Goal: Task Accomplishment & Management: Manage account settings

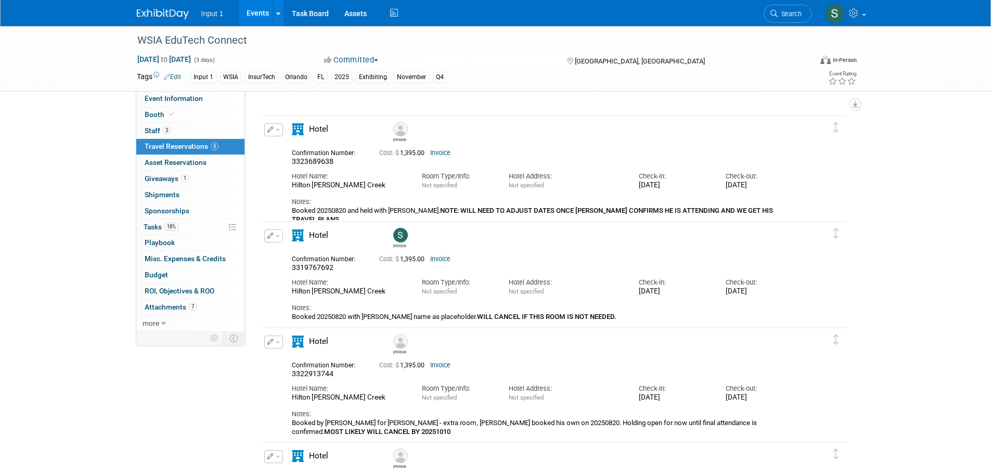
click at [260, 15] on link "Events" at bounding box center [258, 13] width 38 height 26
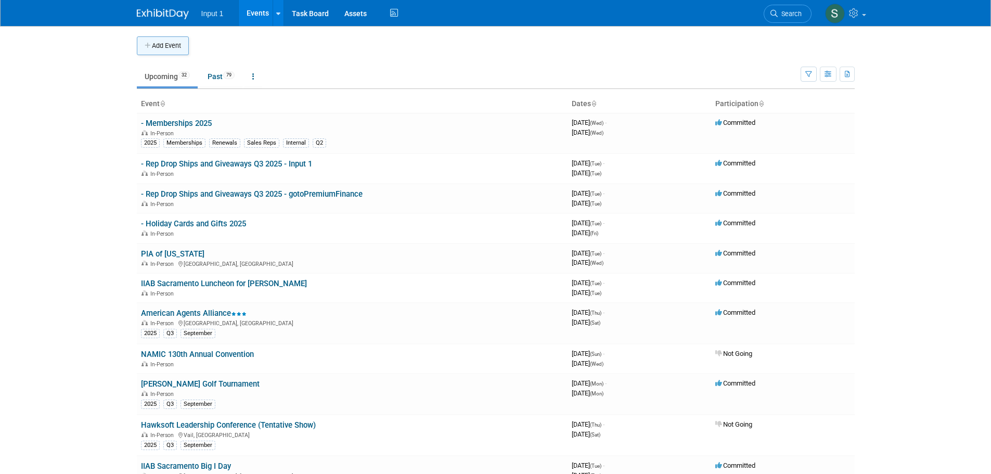
click at [153, 48] on button "Add Event" at bounding box center [163, 45] width 52 height 19
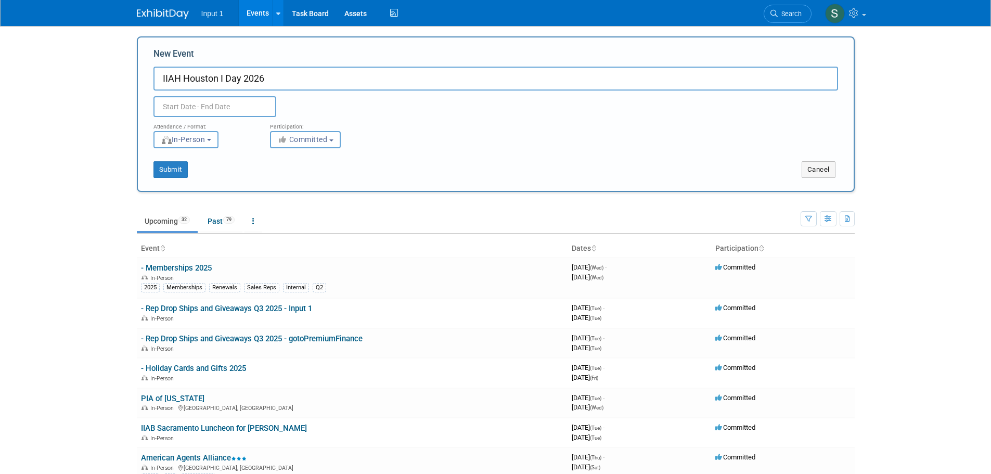
type input "IIAH Houston I Day 2026"
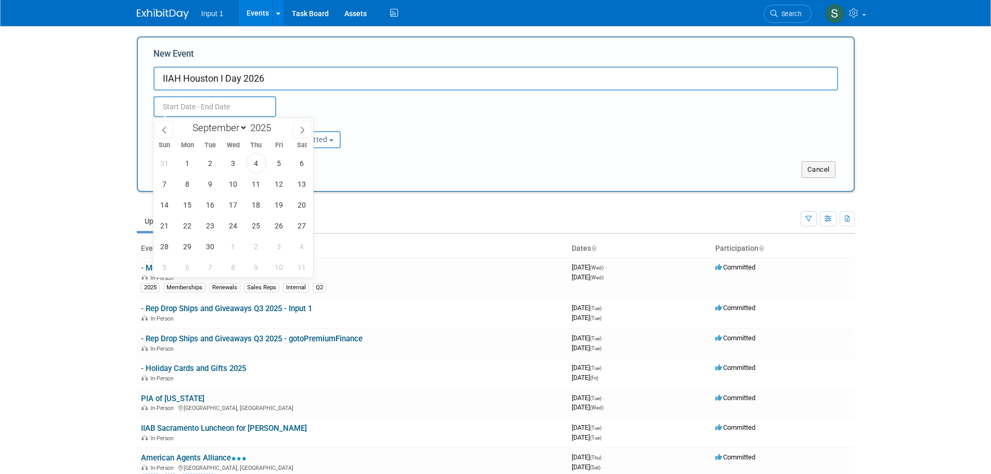
click at [195, 107] on input "text" at bounding box center [215, 106] width 123 height 21
click at [266, 128] on input "2025" at bounding box center [263, 128] width 31 height 12
click at [276, 123] on span at bounding box center [275, 125] width 7 height 6
type input "2026"
click at [241, 131] on select "January February March April May June July August September October November De…" at bounding box center [218, 127] width 60 height 13
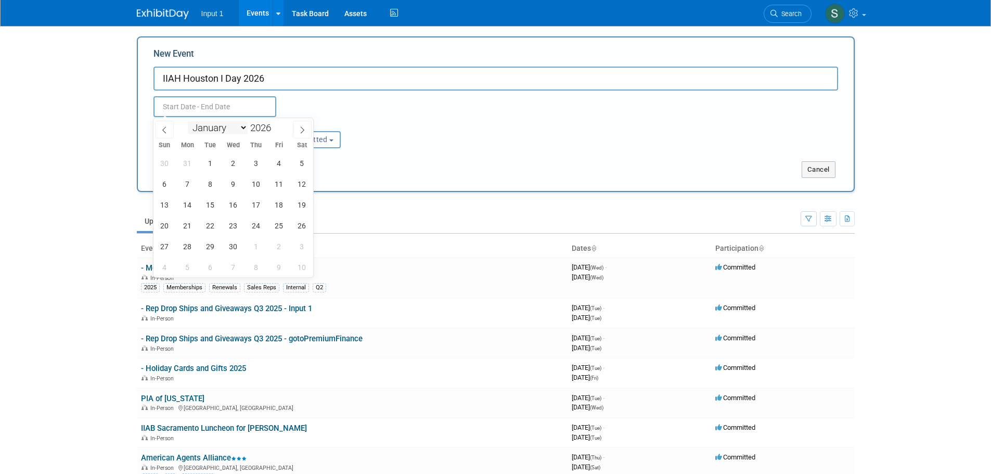
select select "1"
click at [188, 121] on select "January February March April May June July August September October November De…" at bounding box center [218, 127] width 60 height 13
click at [233, 209] on span "18" at bounding box center [233, 205] width 20 height 20
type input "Feb 18, 2026 to Feb 18, 2026"
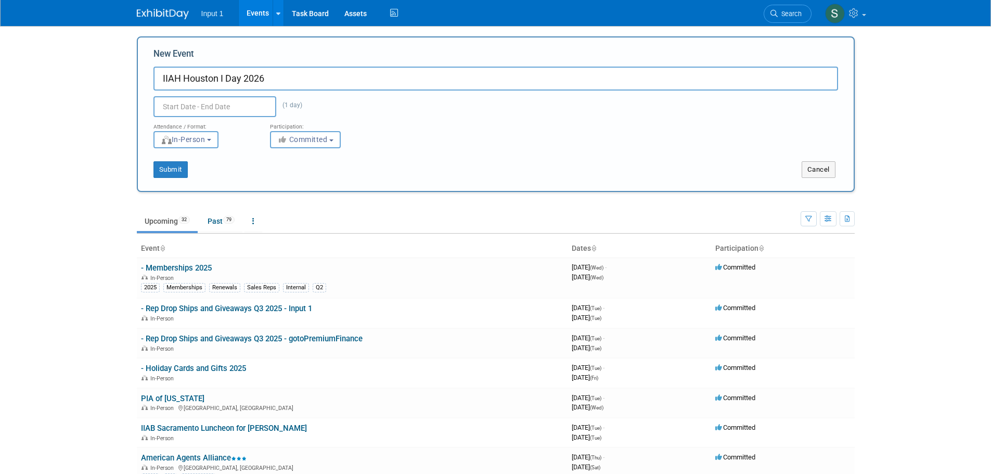
type input "Feb 18, 2026 to Feb 18, 2026"
click at [397, 132] on div "Attendance / Format: <img src="https://www.exhibitday.com/Images/Format-InPerso…" at bounding box center [496, 132] width 700 height 31
click at [168, 169] on button "Submit" at bounding box center [171, 169] width 34 height 17
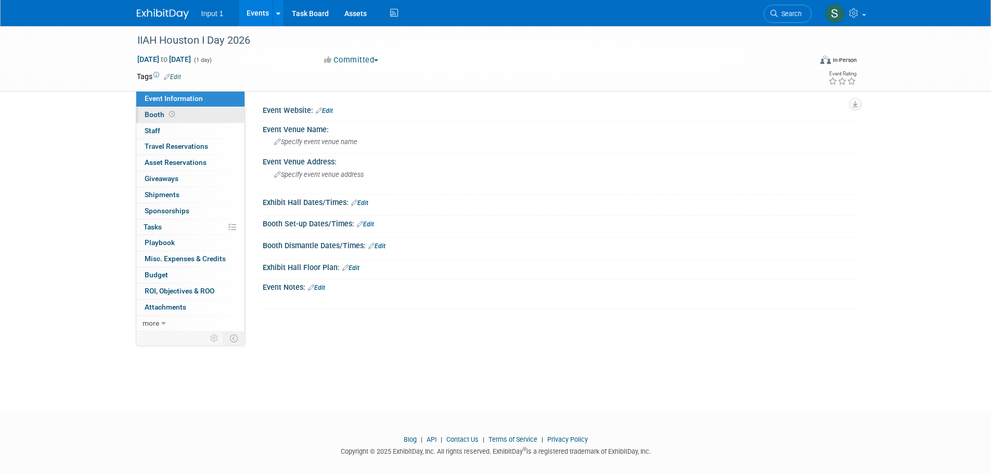
drag, startPoint x: 155, startPoint y: 114, endPoint x: 203, endPoint y: 120, distance: 49.3
click at [155, 114] on span "Booth" at bounding box center [161, 114] width 32 height 8
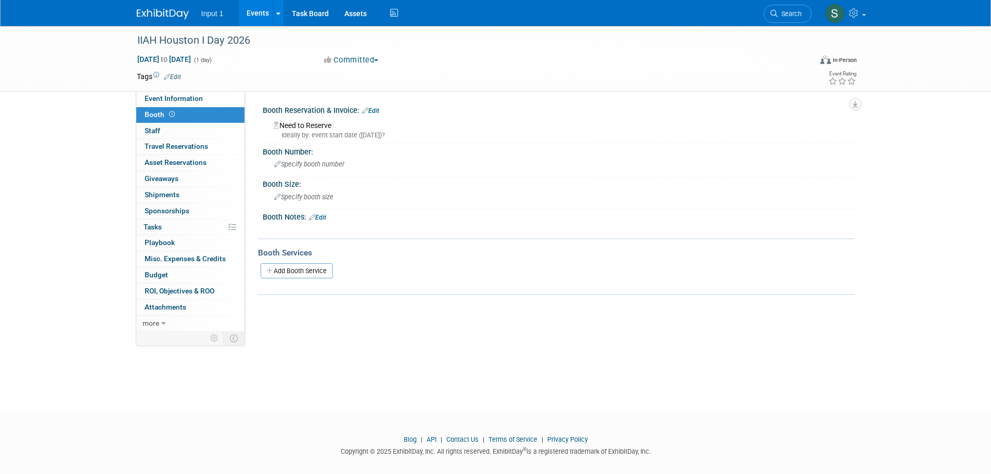
click at [375, 112] on link "Edit" at bounding box center [370, 110] width 17 height 7
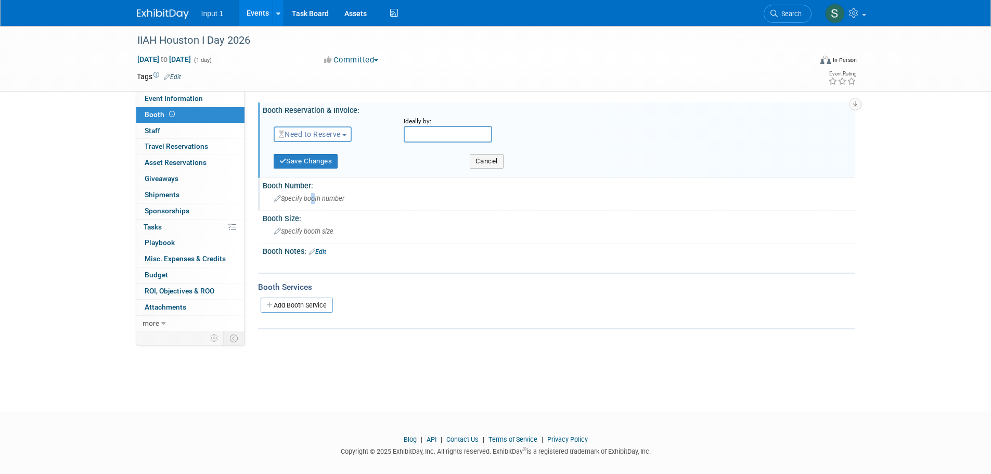
click at [311, 203] on div "Specify booth number" at bounding box center [559, 198] width 577 height 16
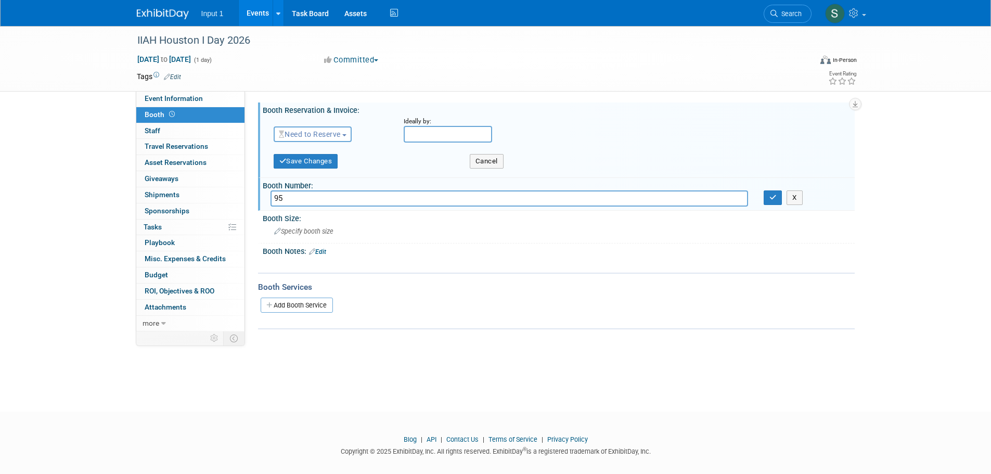
type input "95"
click at [349, 136] on button "Need to Reserve" at bounding box center [313, 134] width 79 height 16
click at [320, 165] on link "Reserved" at bounding box center [329, 166] width 111 height 15
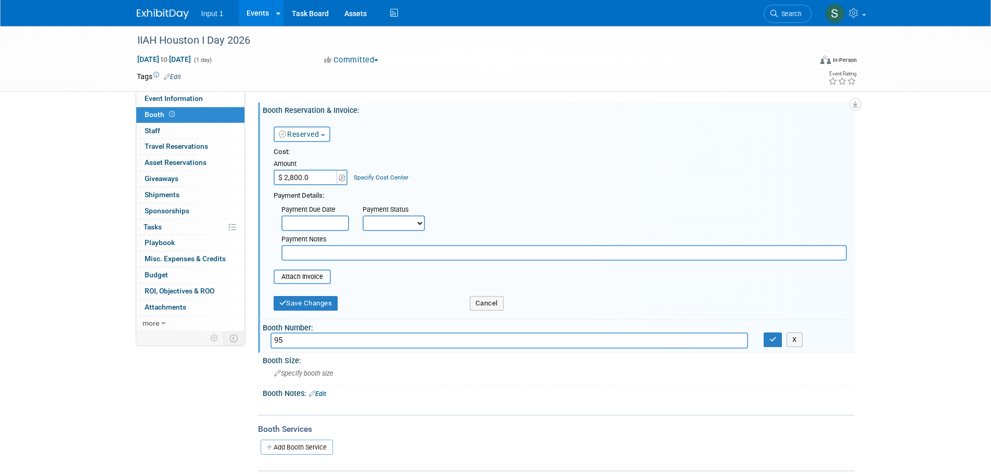
type input "$ 2,800.00"
click at [412, 227] on select "Not Paid Yet Partially Paid Paid in Full" at bounding box center [394, 223] width 62 height 16
select select "3"
click at [363, 215] on select "Not Paid Yet Partially Paid Paid in Full" at bounding box center [394, 223] width 62 height 16
click at [330, 225] on input "text" at bounding box center [316, 223] width 68 height 16
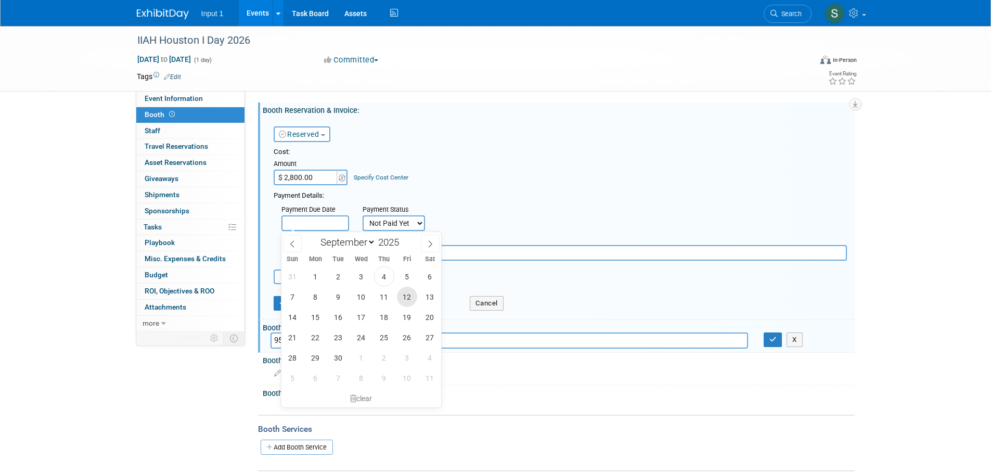
click at [407, 303] on span "12" at bounding box center [407, 297] width 20 height 20
type input "Sep 12, 2025"
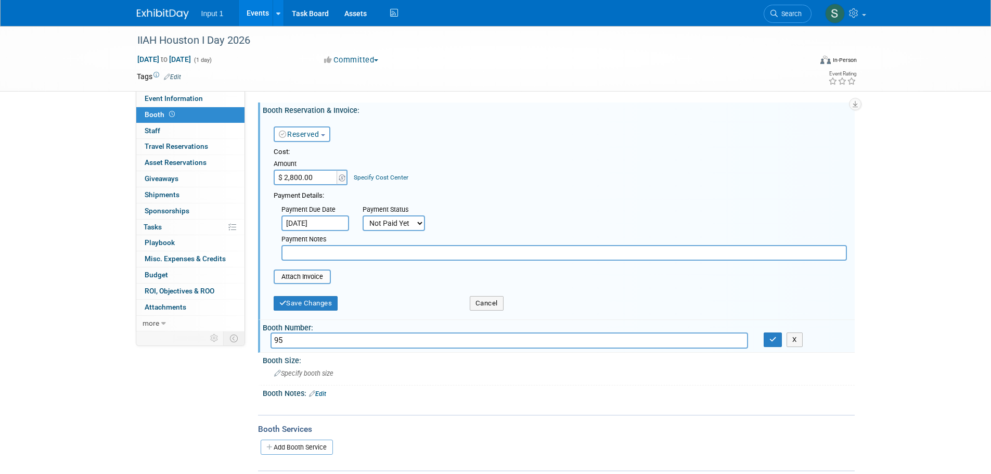
click at [476, 174] on div "Cost: Amount $ 2,800.00 Specify Cost Center Cost Center -- Not Specified --" at bounding box center [560, 166] width 573 height 38
click at [347, 260] on input "text" at bounding box center [565, 253] width 566 height 16
type input "Asked Ayla 20250904 if we could pay via ACH or check per Rene's request"
click at [303, 277] on input "file" at bounding box center [268, 277] width 124 height 12
drag, startPoint x: 585, startPoint y: 297, endPoint x: 837, endPoint y: 375, distance: 264.0
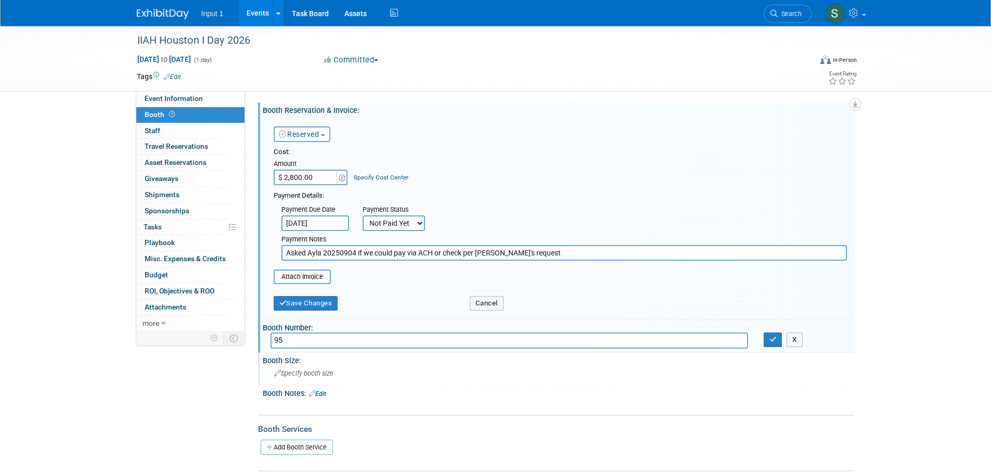
click at [586, 297] on div "Cancel" at bounding box center [535, 299] width 147 height 21
click at [775, 342] on icon "button" at bounding box center [773, 339] width 7 height 7
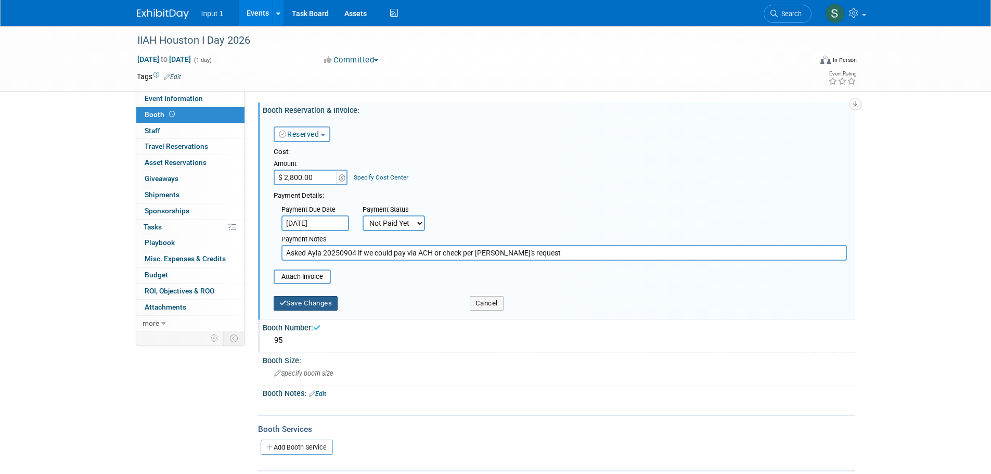
click at [286, 303] on icon "submit" at bounding box center [282, 303] width 7 height 7
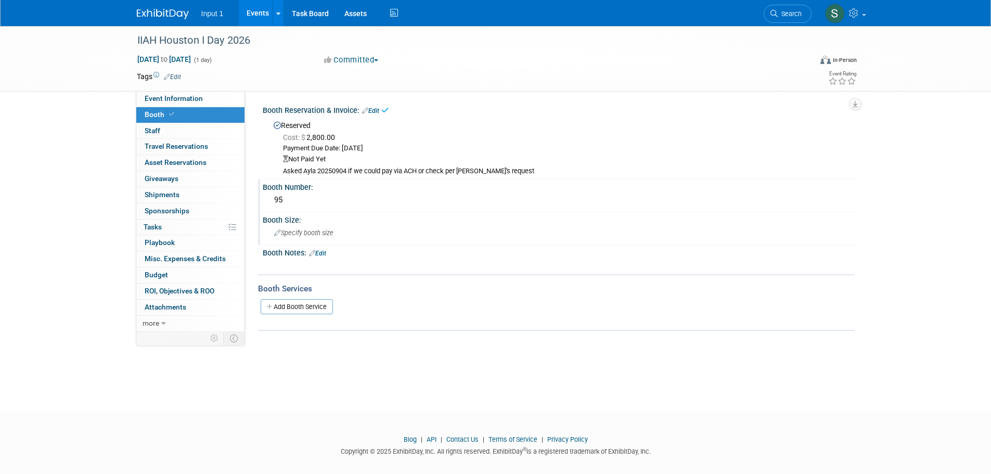
click at [508, 225] on div "Specify booth size" at bounding box center [559, 233] width 577 height 16
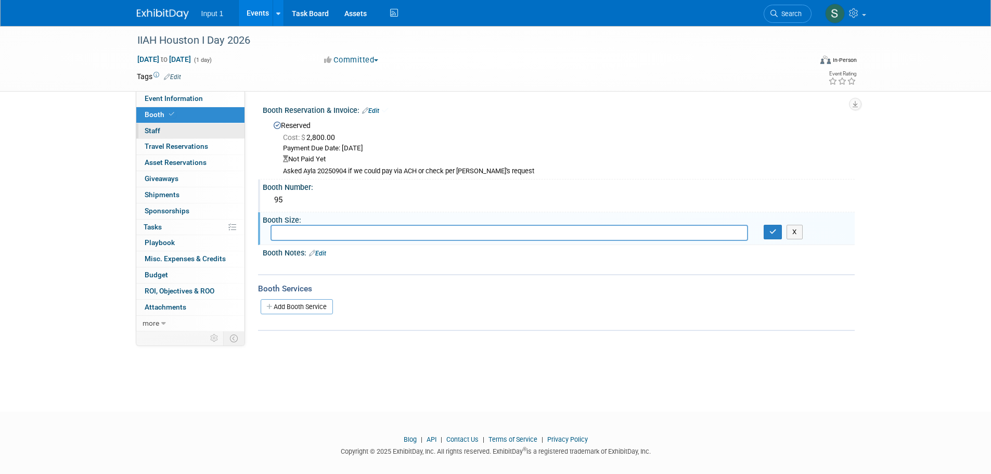
click at [150, 132] on span "Staff 0" at bounding box center [153, 130] width 16 height 8
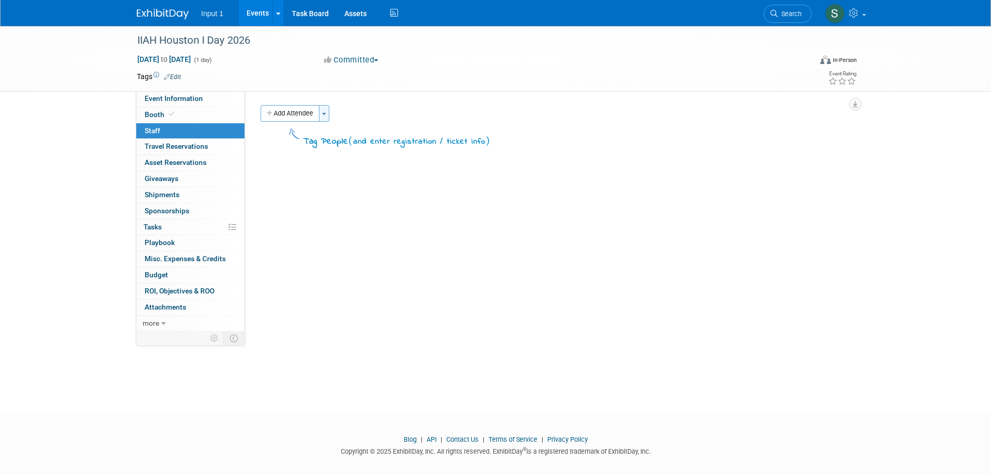
click at [325, 117] on button "Toggle Dropdown" at bounding box center [324, 113] width 10 height 17
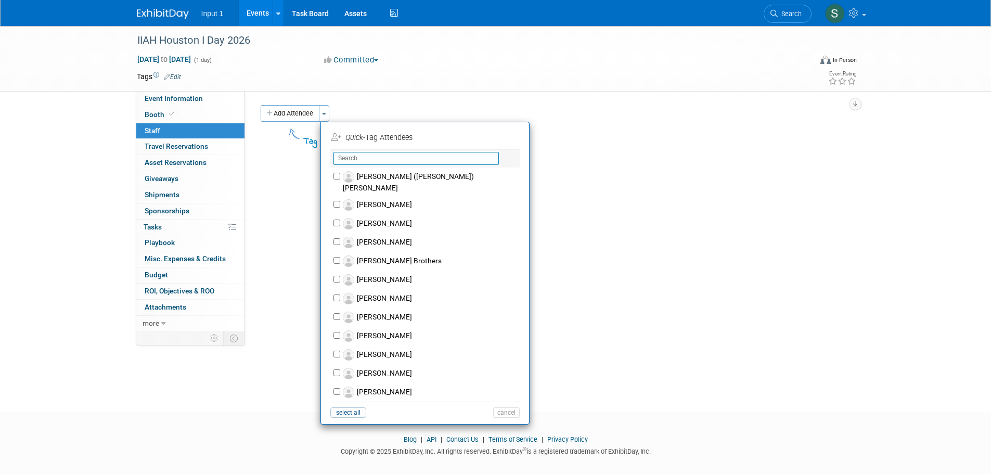
click at [344, 157] on input "text" at bounding box center [416, 158] width 165 height 13
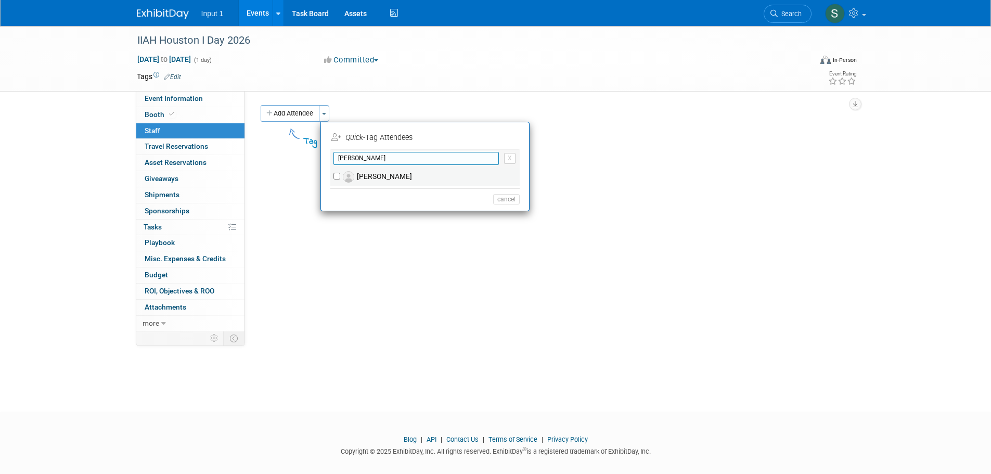
type input "lori"
click at [379, 177] on label "Lori Chadwick" at bounding box center [431, 177] width 183 height 19
click at [340, 177] on input "Lori Chadwick" at bounding box center [337, 176] width 7 height 7
checkbox input "true"
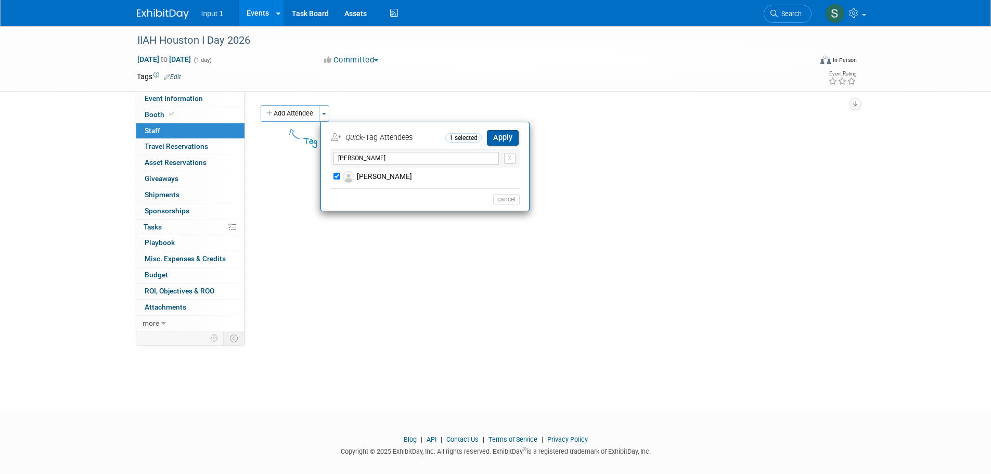
click at [495, 137] on button "Apply" at bounding box center [503, 137] width 32 height 15
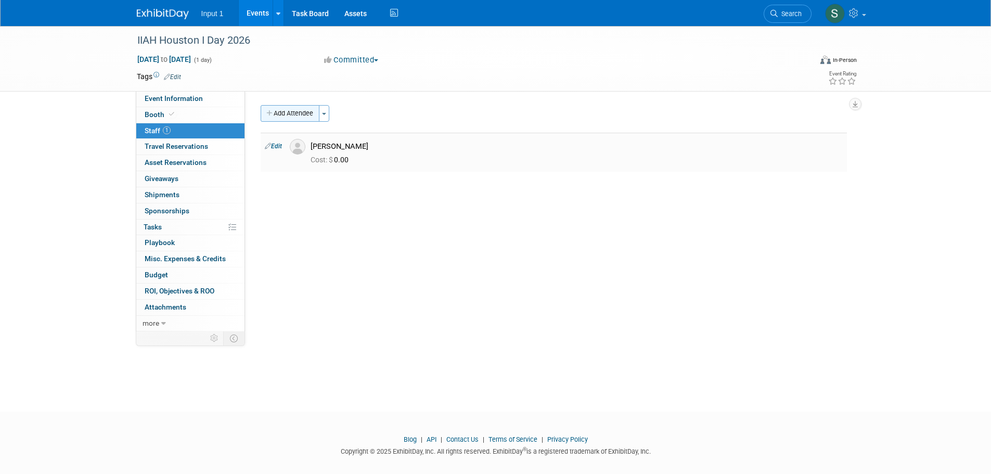
click at [312, 118] on button "Add Attendee" at bounding box center [290, 113] width 59 height 17
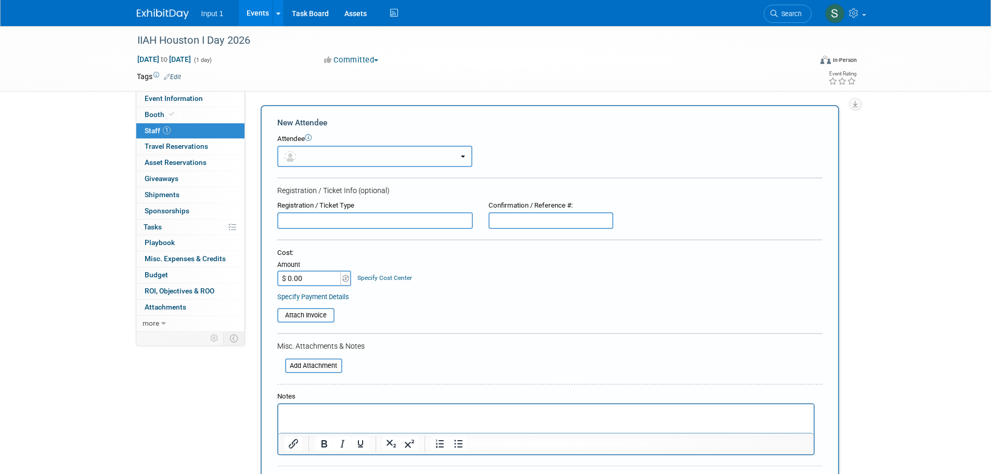
click at [315, 152] on button "button" at bounding box center [374, 156] width 195 height 21
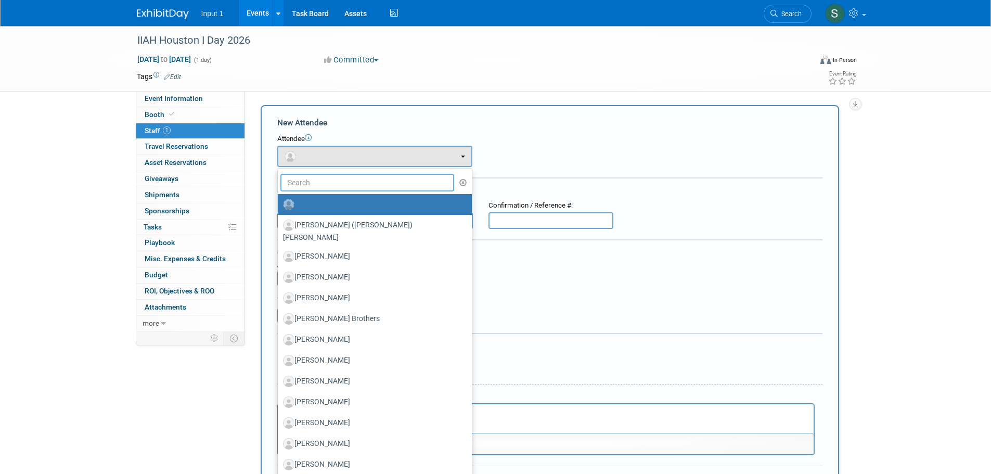
click at [310, 185] on input "text" at bounding box center [367, 183] width 174 height 18
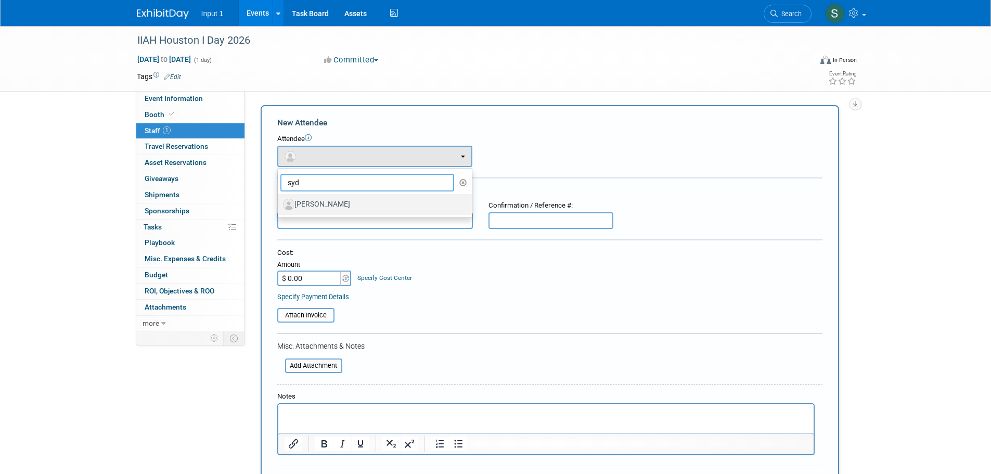
type input "syd"
click at [322, 208] on label "Sydney Kuhrt" at bounding box center [372, 204] width 178 height 17
click at [279, 207] on input "Sydney Kuhrt" at bounding box center [276, 203] width 7 height 7
select select "7917c33c-d01d-4e1d-927c-02150a533073"
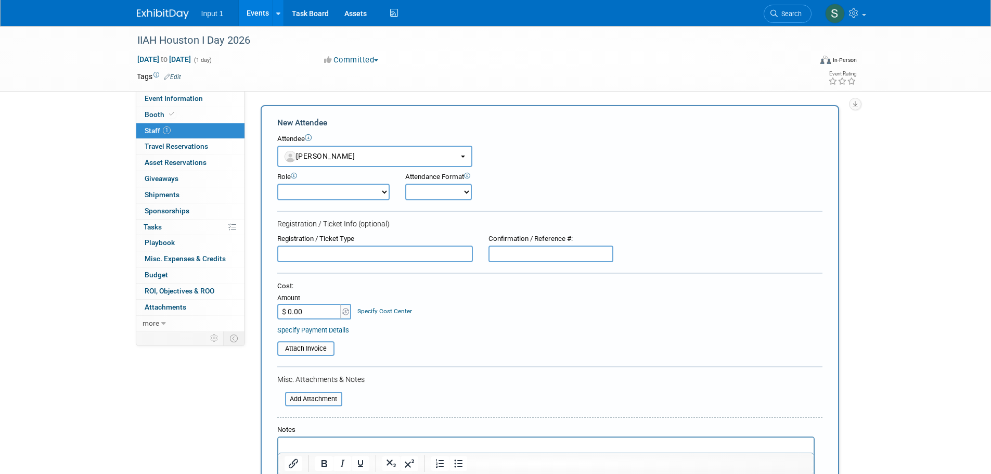
scroll to position [208, 0]
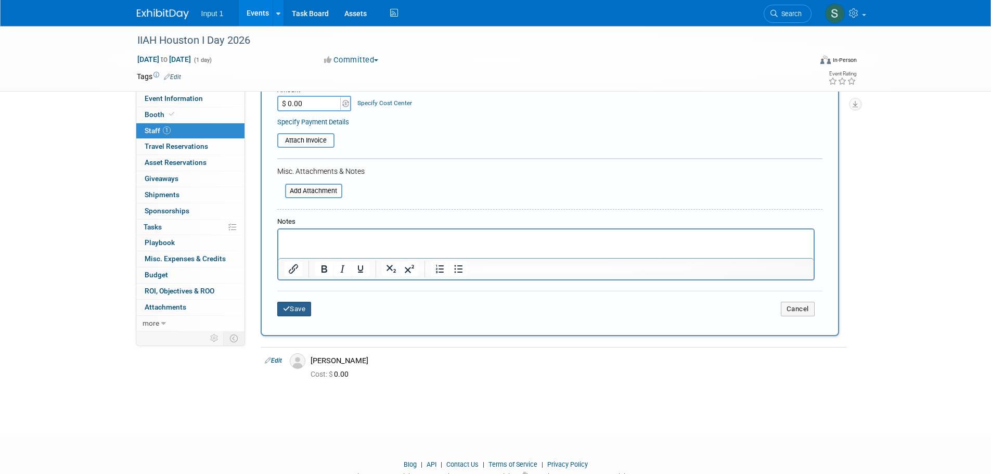
click at [297, 308] on button "Save" at bounding box center [294, 309] width 34 height 15
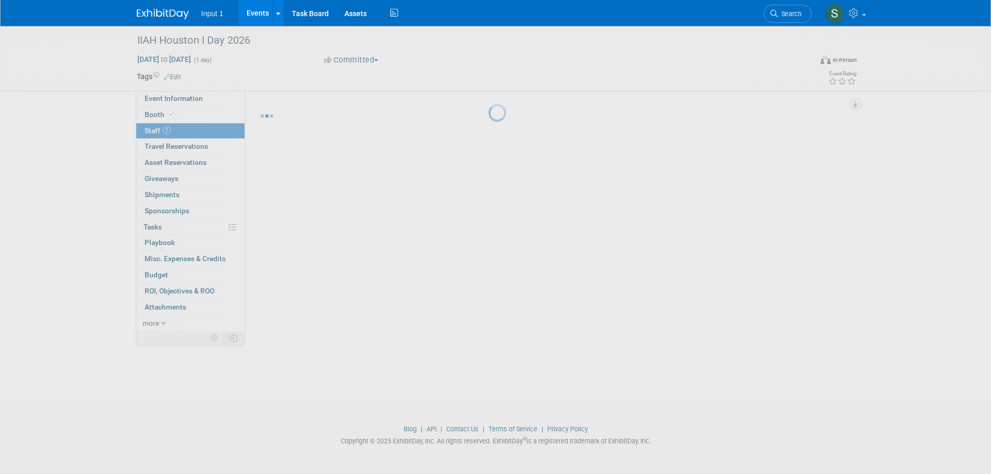
scroll to position [10, 0]
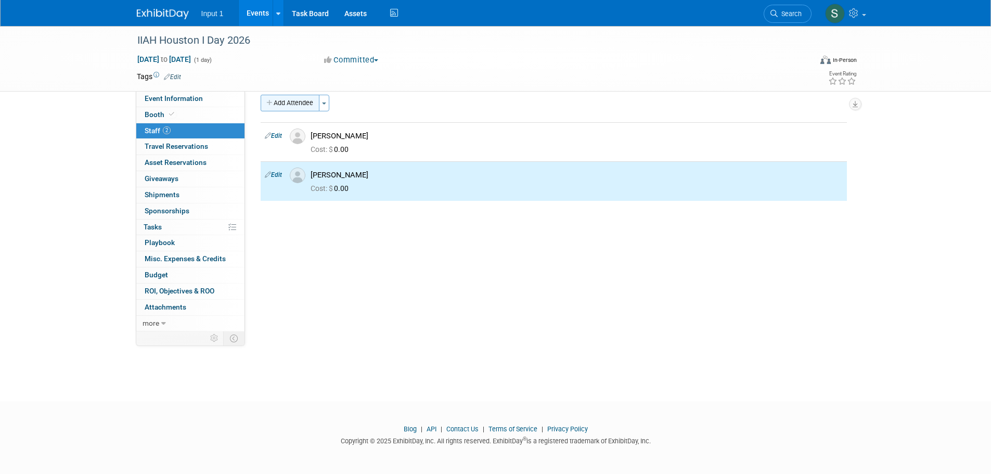
click at [297, 105] on button "Add Attendee" at bounding box center [290, 103] width 59 height 17
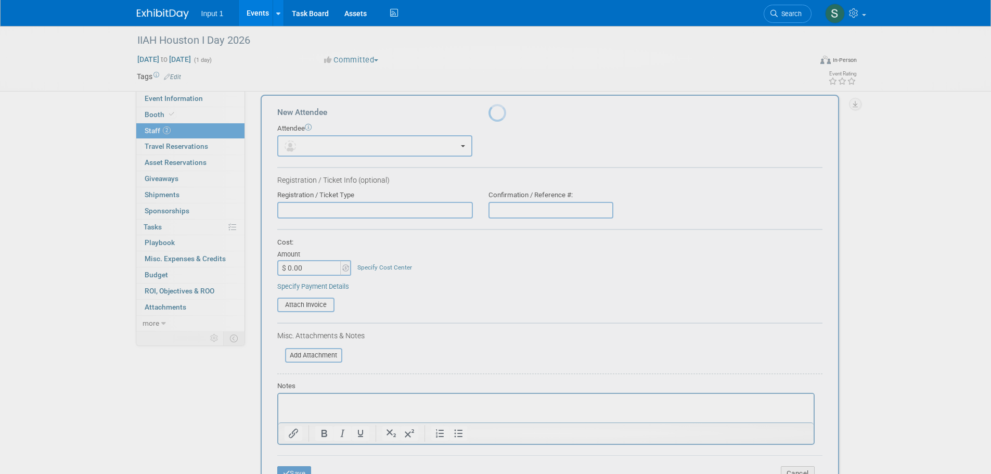
scroll to position [0, 0]
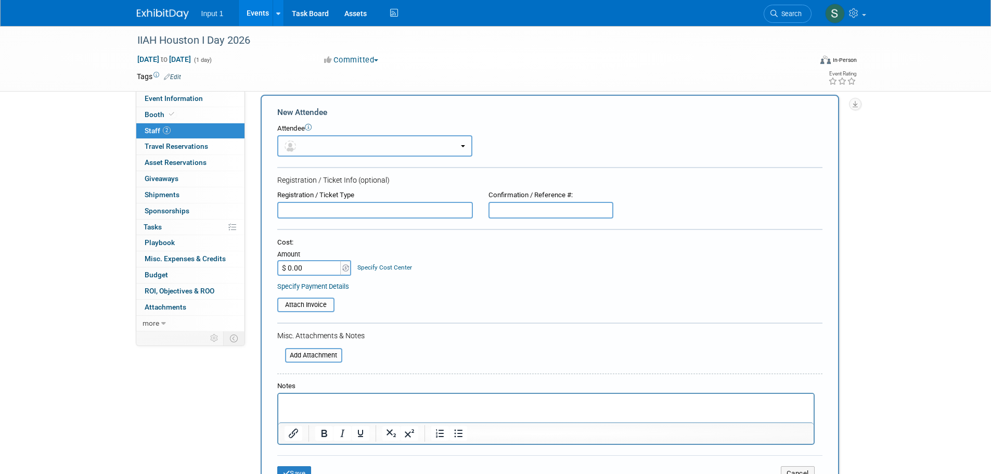
click at [302, 147] on button "button" at bounding box center [374, 145] width 195 height 21
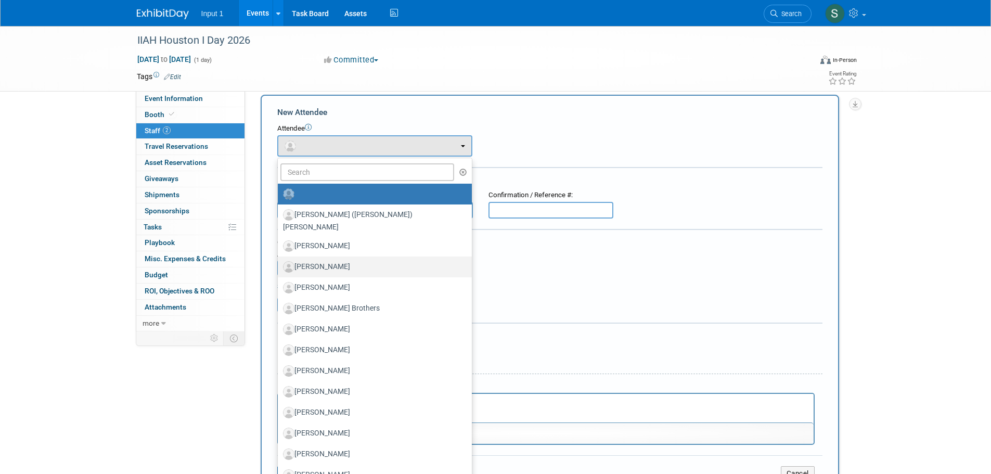
click at [324, 259] on label "Alex Beck" at bounding box center [372, 267] width 178 height 17
click at [279, 262] on input "Alex Beck" at bounding box center [276, 265] width 7 height 7
select select "299bd5f2-a2d0-4e98-9b6c-b6a95819910f"
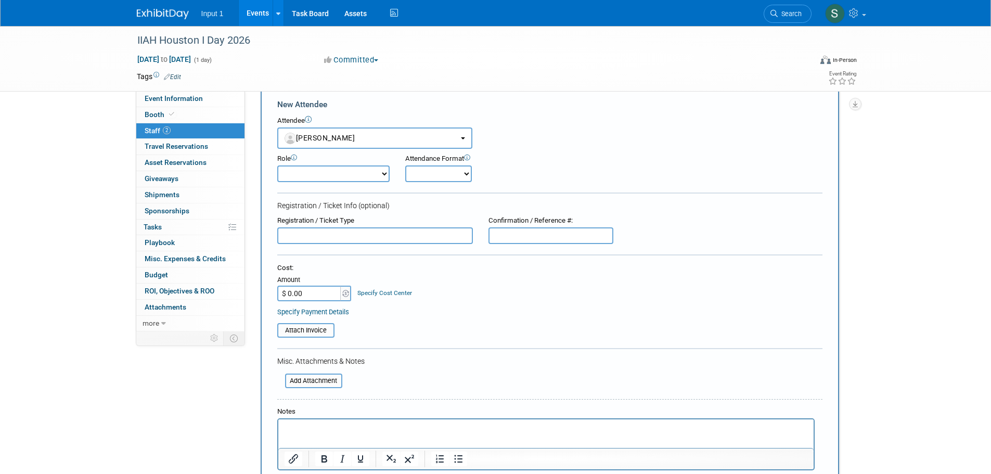
scroll to position [271, 0]
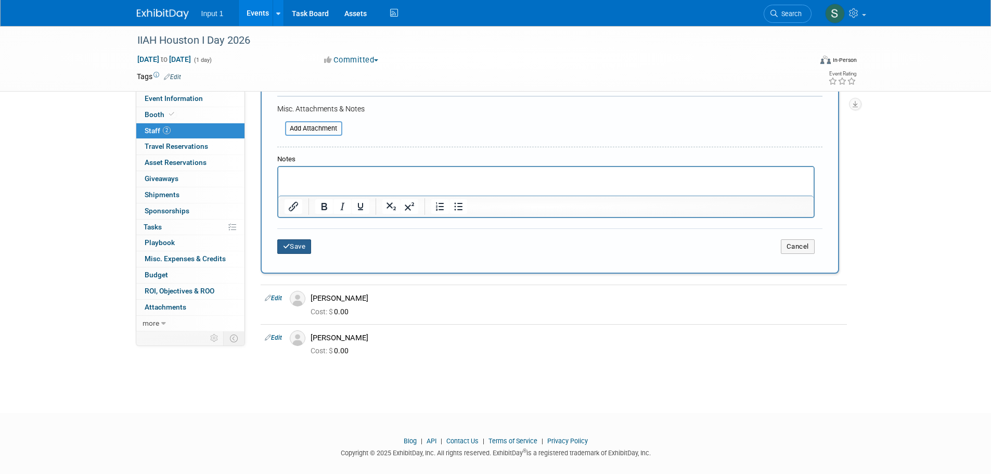
click at [297, 247] on button "Save" at bounding box center [294, 246] width 34 height 15
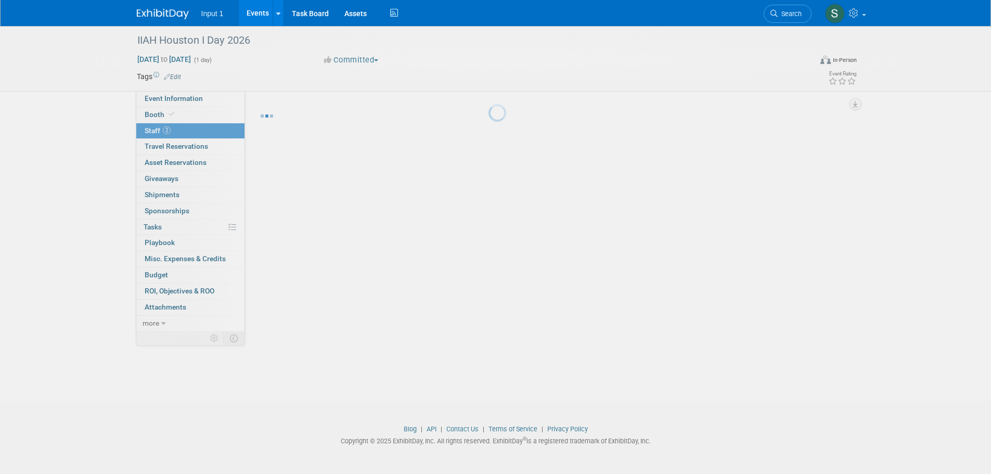
scroll to position [10, 0]
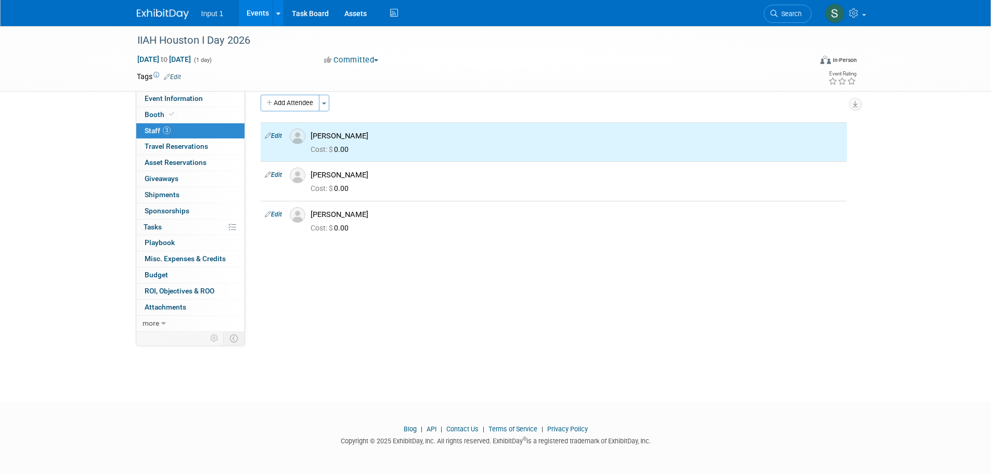
click at [489, 303] on div "Event Website: Edit Event Venue Name: Specify event venue name Event Venue Addr…" at bounding box center [550, 201] width 610 height 240
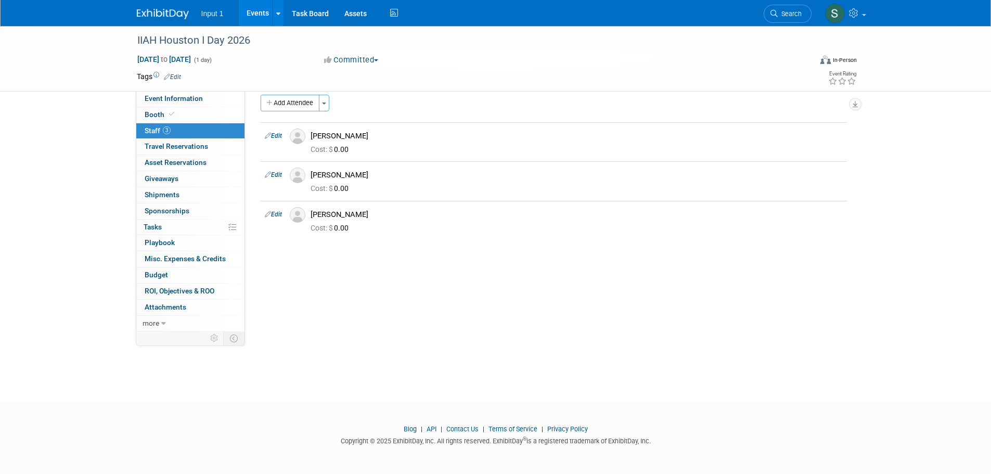
click at [320, 312] on div "Event Website: Edit Event Venue Name: Specify event venue name Event Venue Addr…" at bounding box center [550, 201] width 610 height 240
click at [154, 227] on span "Tasks 0%" at bounding box center [153, 227] width 18 height 8
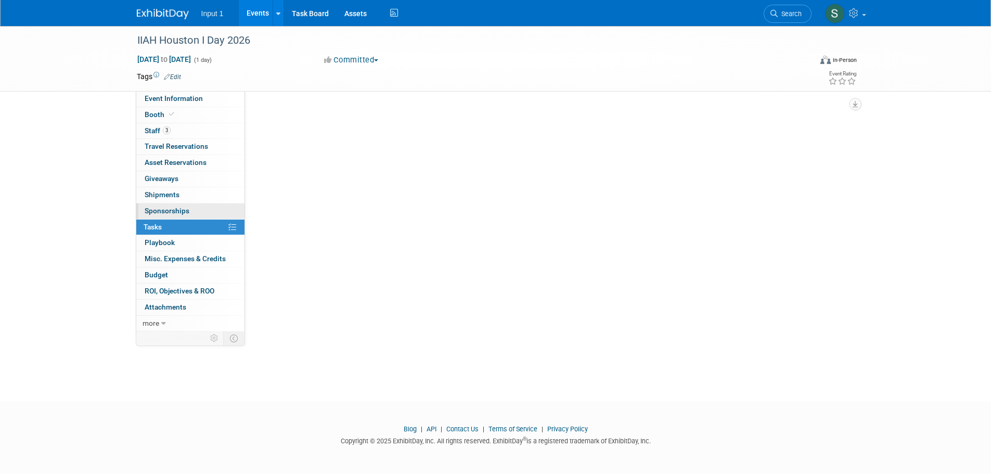
scroll to position [0, 0]
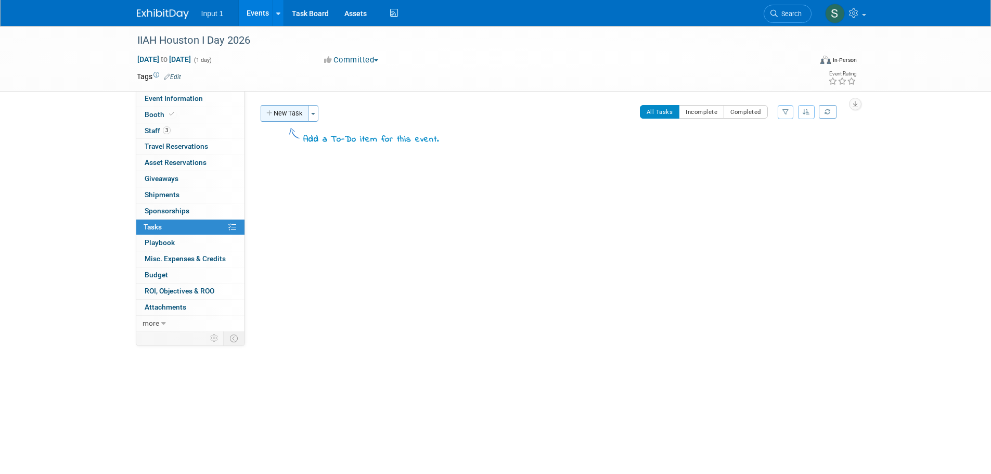
click at [302, 112] on button "New Task" at bounding box center [285, 113] width 48 height 17
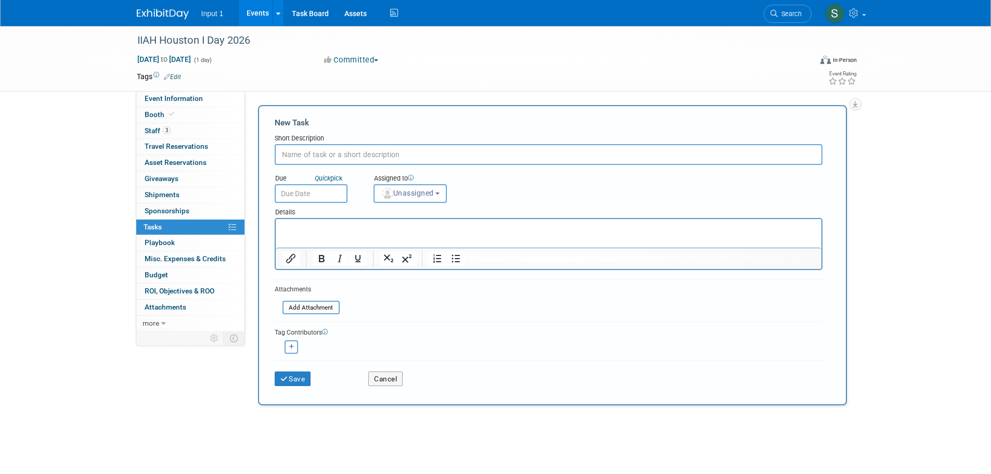
click at [351, 154] on input "text" at bounding box center [549, 154] width 548 height 21
type input "Book hotel rooms when they open up"
click at [322, 193] on input "text" at bounding box center [311, 193] width 73 height 19
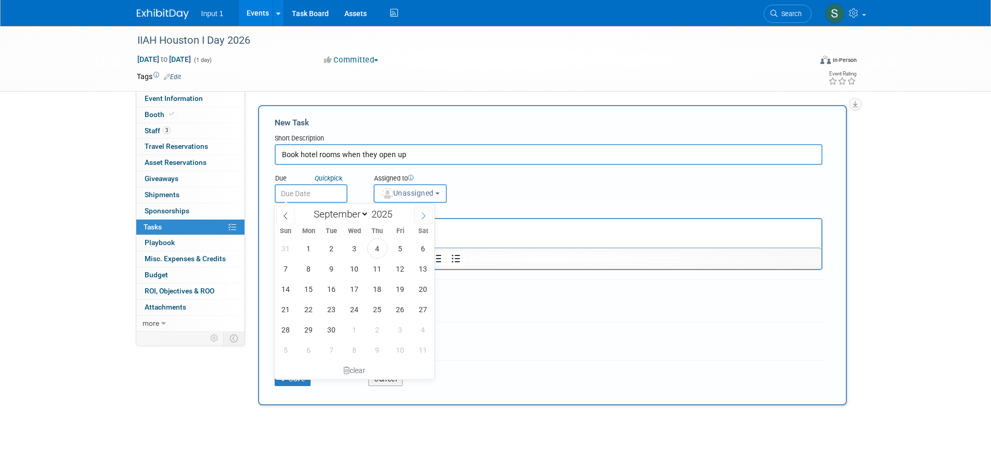
click at [428, 218] on span at bounding box center [423, 216] width 19 height 18
select select "9"
click at [399, 270] on span "10" at bounding box center [400, 269] width 20 height 20
type input "Oct 10, 2025"
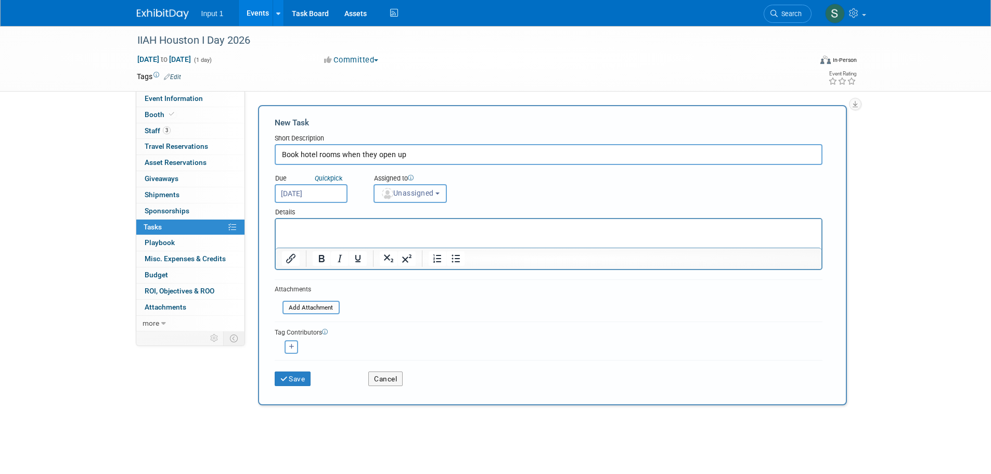
click at [413, 189] on span "Unassigned" at bounding box center [407, 193] width 53 height 8
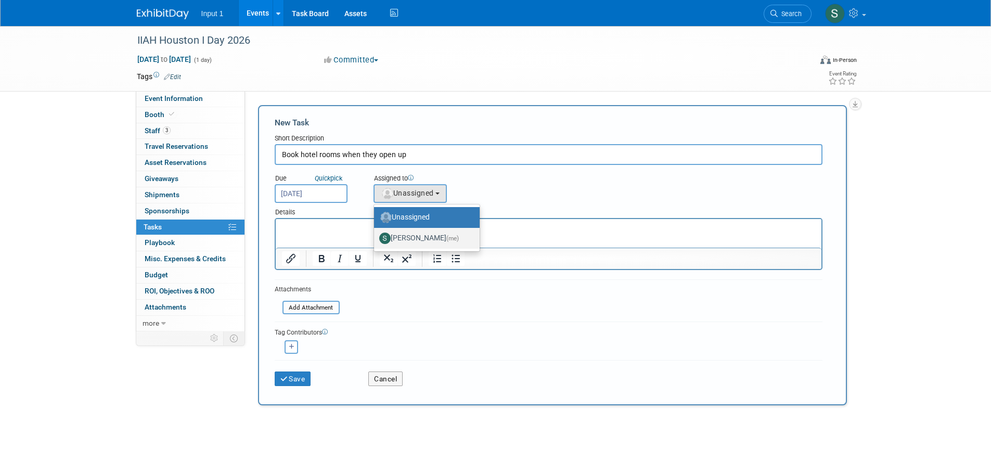
click at [405, 241] on label "Susan Stout (me)" at bounding box center [424, 238] width 90 height 17
click at [376, 240] on input "Susan Stout (me)" at bounding box center [372, 237] width 7 height 7
select select "7b485153-a8c5-4bc0-a404-8d0521ee698e"
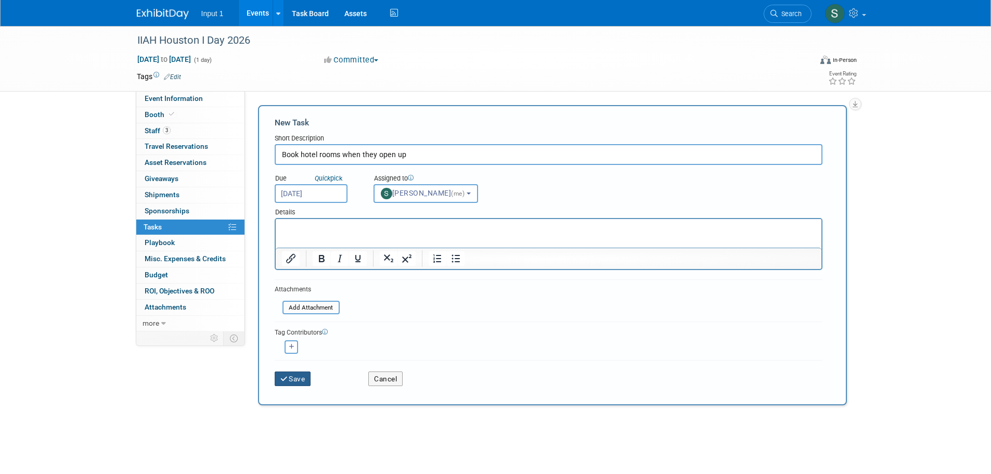
click at [290, 376] on button "Save" at bounding box center [293, 379] width 36 height 15
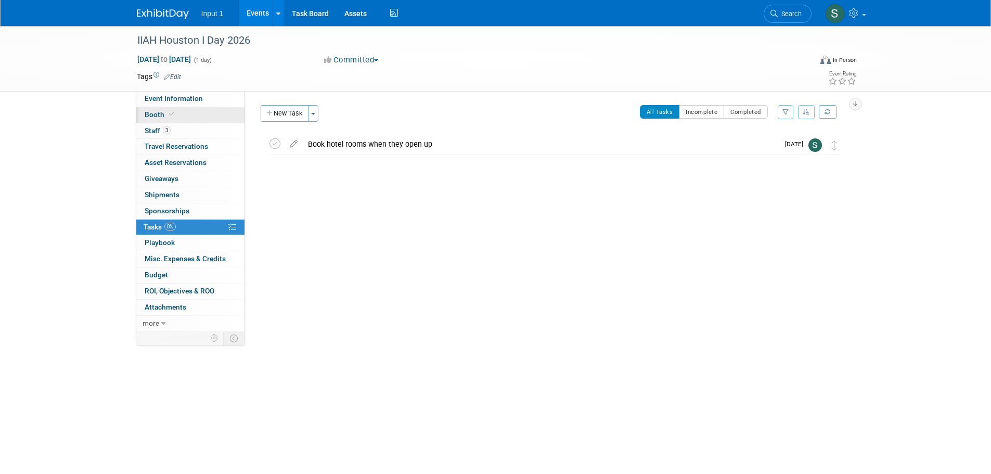
click at [160, 116] on span "Booth" at bounding box center [161, 114] width 32 height 8
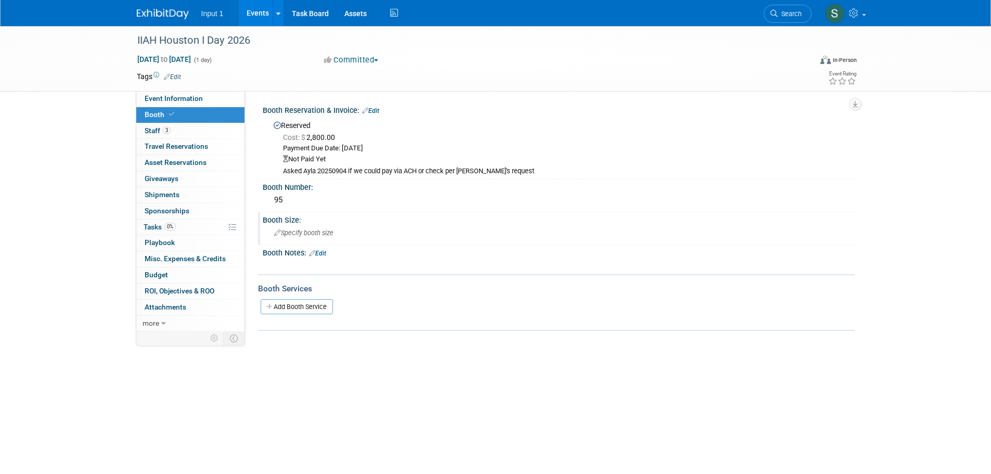
click at [586, 216] on div "Booth Size:" at bounding box center [559, 218] width 592 height 13
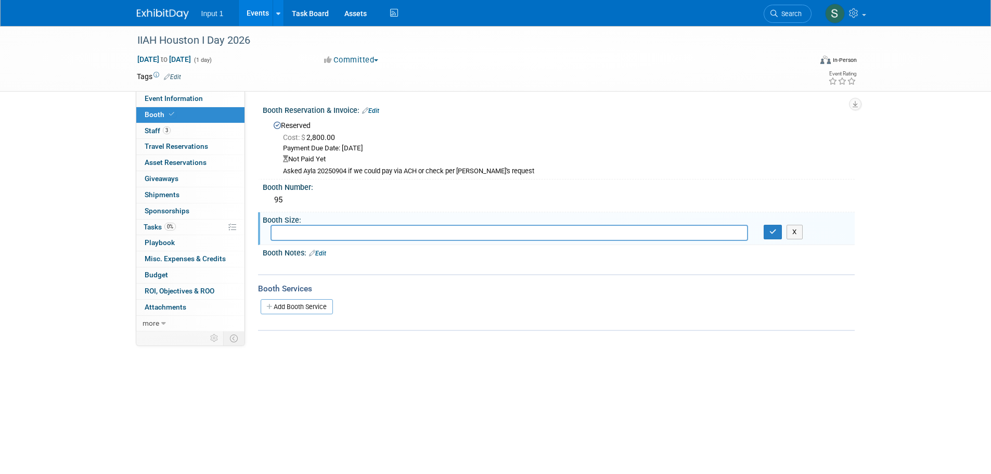
click at [253, 9] on link "Events" at bounding box center [258, 13] width 38 height 26
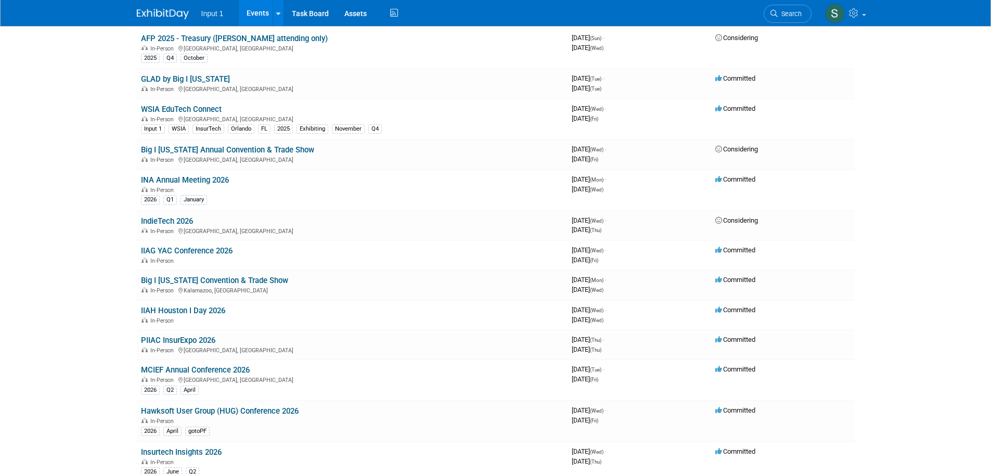
scroll to position [676, 0]
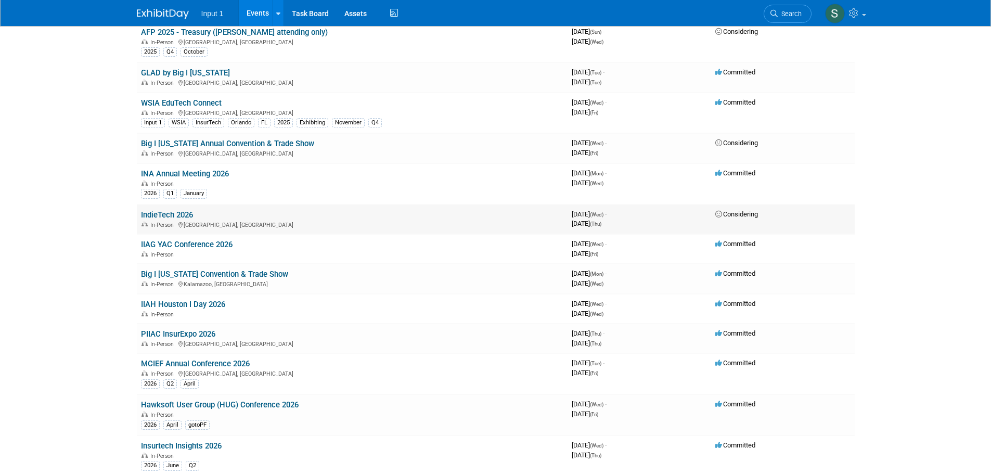
click at [173, 214] on link "IndieTech 2026" at bounding box center [167, 214] width 52 height 9
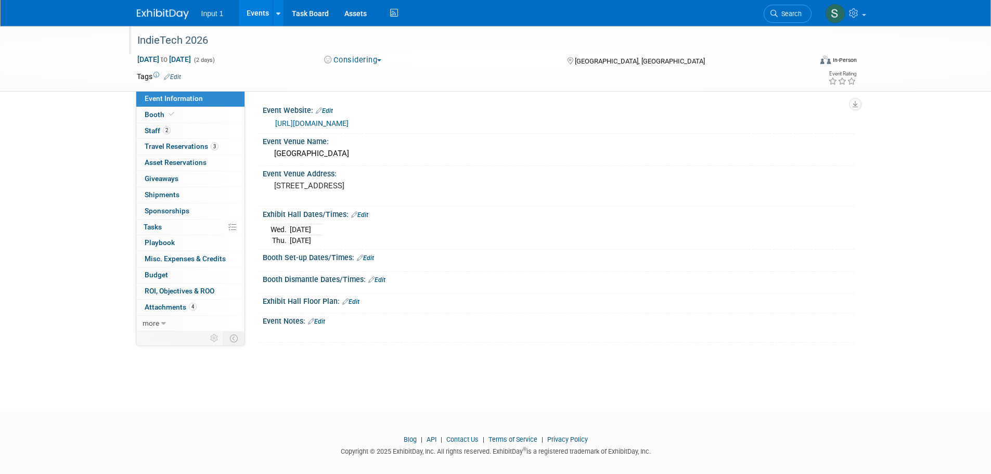
click at [138, 41] on div "IndieTech 2026" at bounding box center [465, 40] width 662 height 19
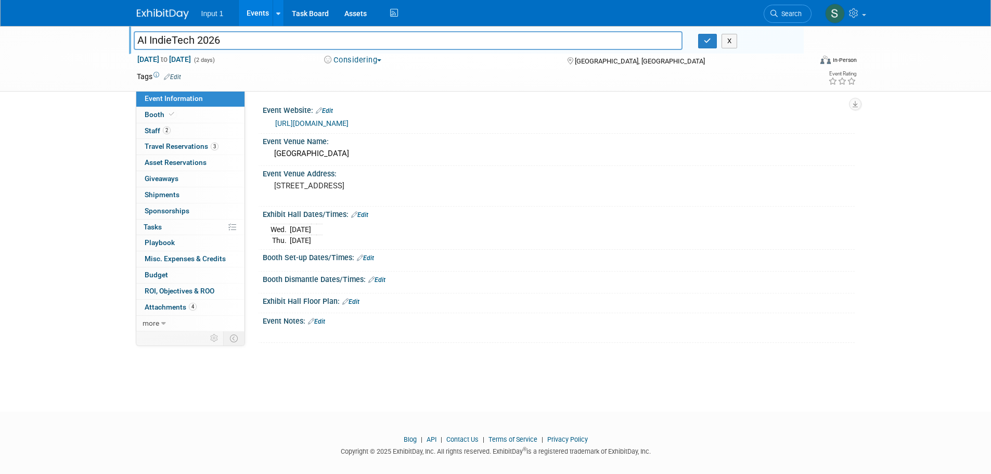
type input "AI IndieTech 2026"
click at [496, 207] on div "Exhibit Hall Dates/Times: Edit" at bounding box center [559, 214] width 592 height 14
click at [150, 116] on span "Booth" at bounding box center [161, 114] width 32 height 8
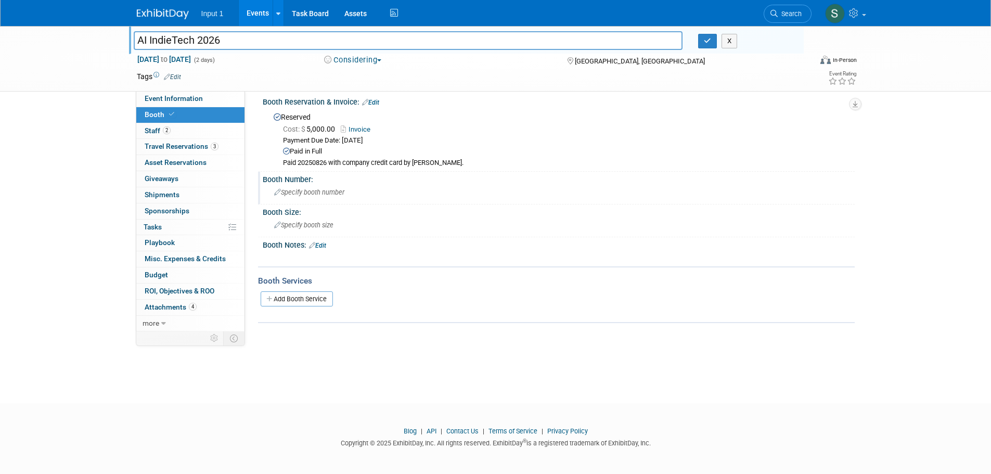
scroll to position [10, 0]
click at [374, 219] on div "Specify booth size" at bounding box center [559, 223] width 577 height 16
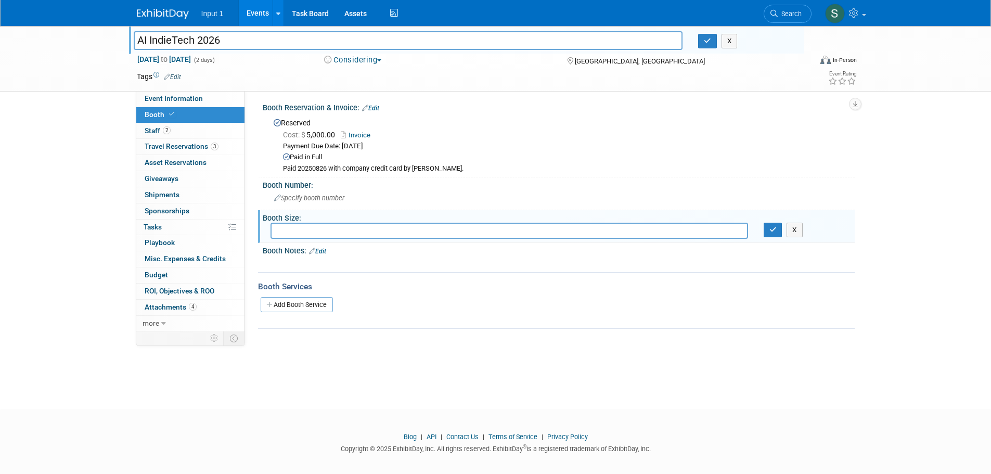
scroll to position [0, 0]
drag, startPoint x: 403, startPoint y: 309, endPoint x: 404, endPoint y: 301, distance: 7.3
click at [403, 309] on div "Add Booth Service" at bounding box center [556, 307] width 597 height 16
drag, startPoint x: 292, startPoint y: 233, endPoint x: 286, endPoint y: 220, distance: 14.4
click at [291, 231] on input "text" at bounding box center [510, 233] width 478 height 16
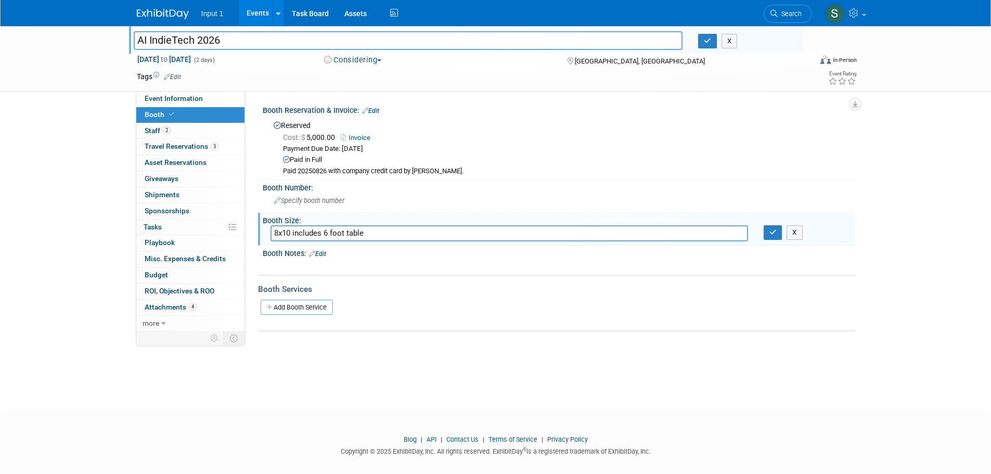
drag, startPoint x: 946, startPoint y: 337, endPoint x: 892, endPoint y: 335, distance: 54.2
click at [946, 337] on div "IndieTech 2026 AI IndieTech 2026 X Jan 28, 2026 to Jan 29, 2026 (2 days) Jan 28…" at bounding box center [495, 209] width 991 height 367
click at [381, 235] on input "8x10 includes 6 foot table" at bounding box center [510, 233] width 478 height 16
type input "8x10 includes 6 foot table and 3 exhibitor passes"
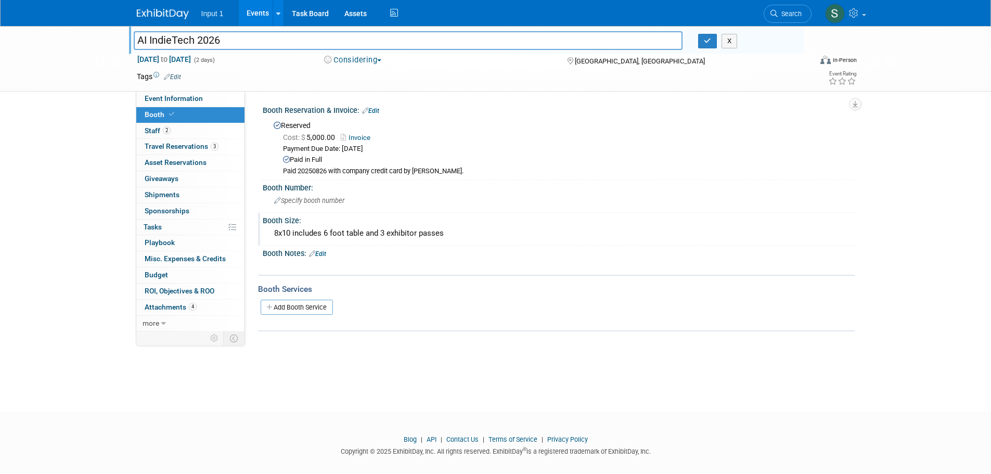
click at [257, 13] on link "Events" at bounding box center [258, 13] width 38 height 26
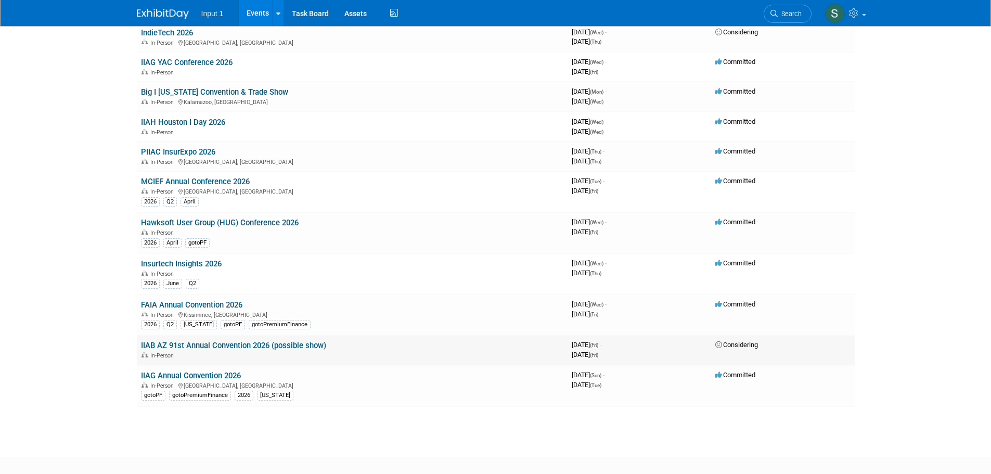
scroll to position [862, 0]
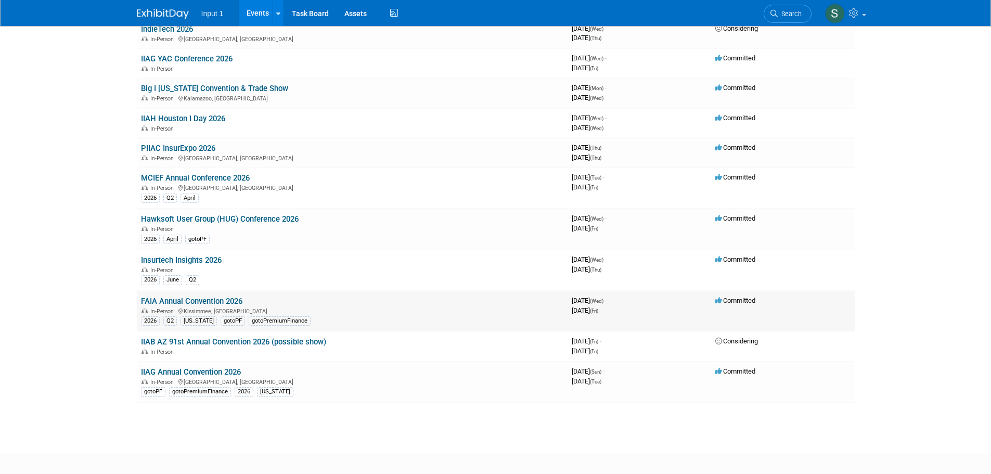
click at [192, 300] on link "FAIA Annual Convention 2026" at bounding box center [191, 301] width 101 height 9
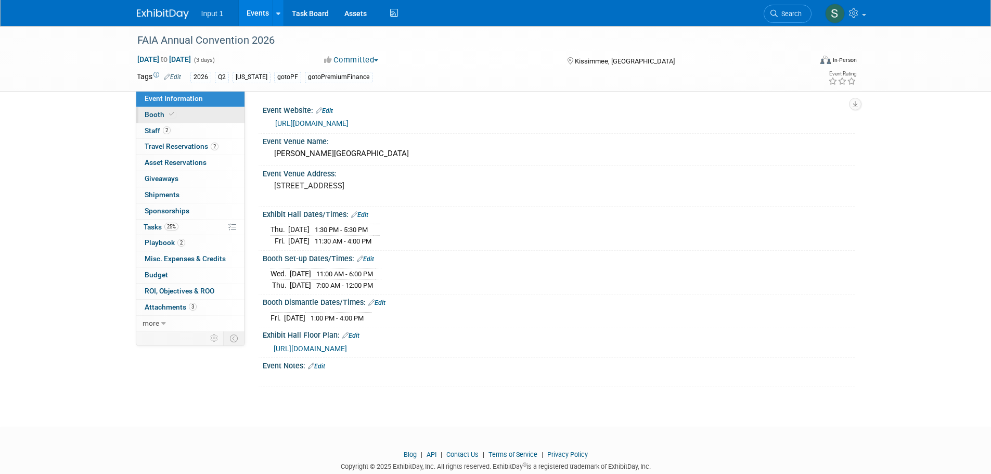
click at [154, 110] on span "Booth" at bounding box center [161, 114] width 32 height 8
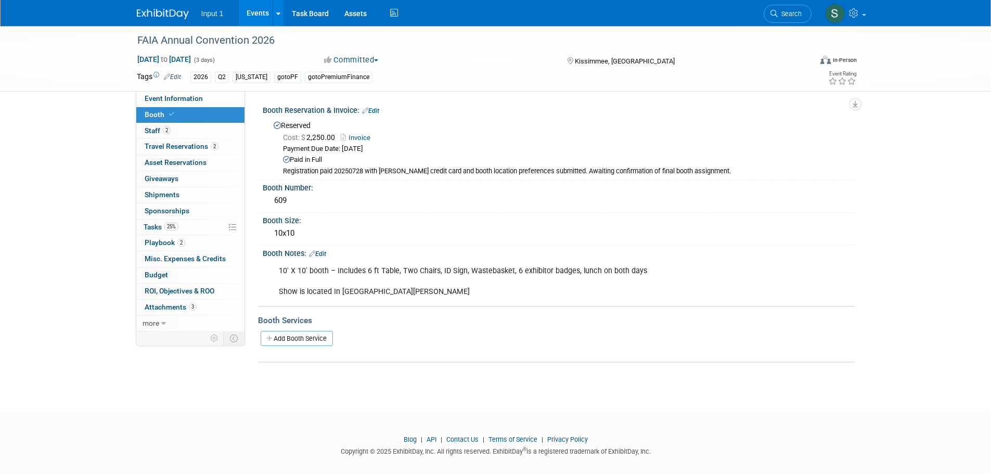
click at [668, 284] on div "10' X 10' booth – Includes 6 ft Table, Two Chairs, ID Sign, Wastebasket, 6 exhi…" at bounding box center [506, 282] width 469 height 42
click at [497, 136] on div "Cost: $ 2,250.00 Invoice" at bounding box center [565, 137] width 564 height 11
click at [454, 247] on div "Booth Notes: Edit" at bounding box center [559, 253] width 592 height 14
click at [259, 15] on link "Events" at bounding box center [258, 13] width 38 height 26
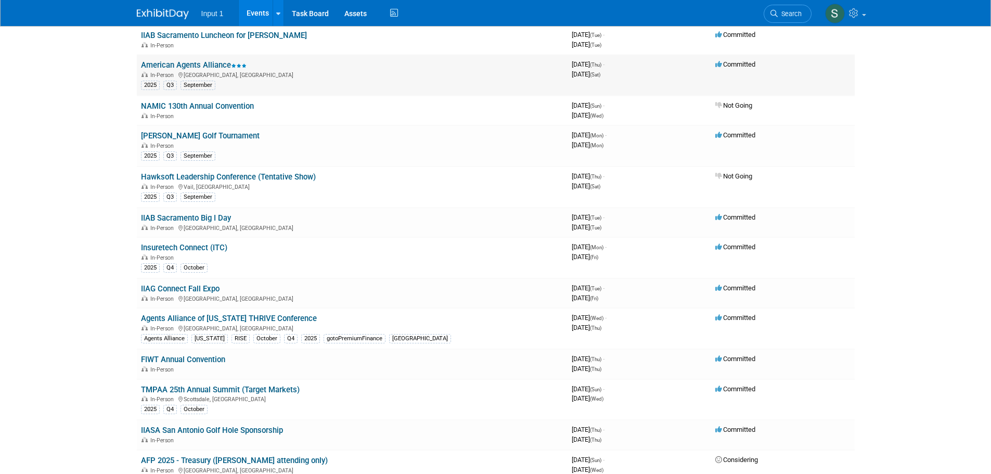
scroll to position [260, 0]
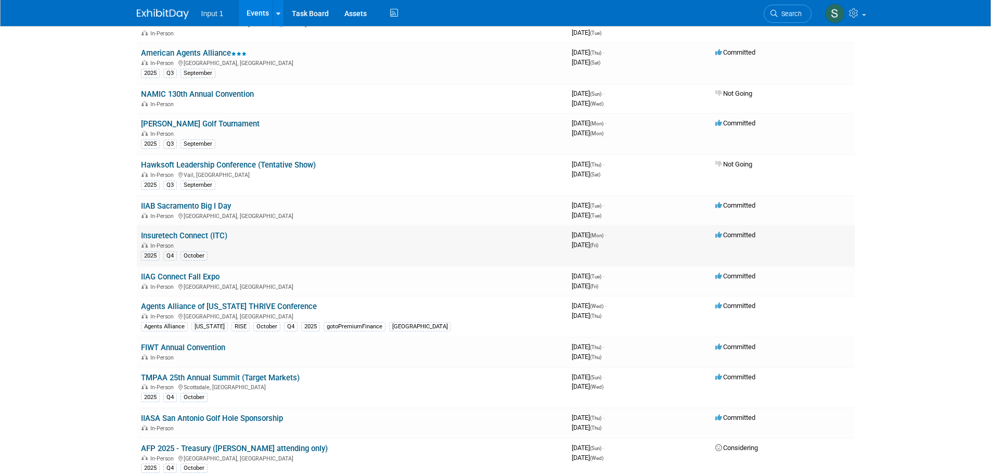
click at [198, 242] on div "In-Person" at bounding box center [352, 245] width 423 height 8
click at [206, 235] on link "Insuretech Connect (ITC)" at bounding box center [184, 235] width 86 height 9
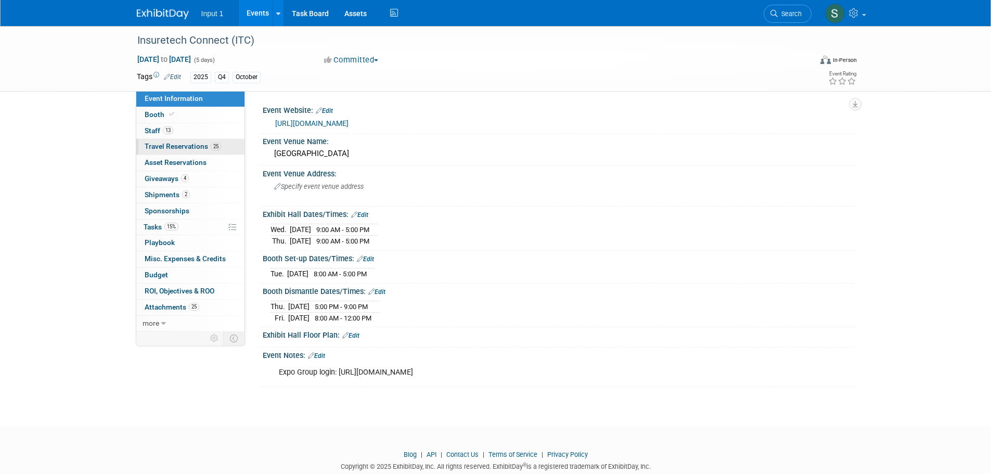
click at [155, 144] on span "Travel Reservations 25" at bounding box center [183, 146] width 76 height 8
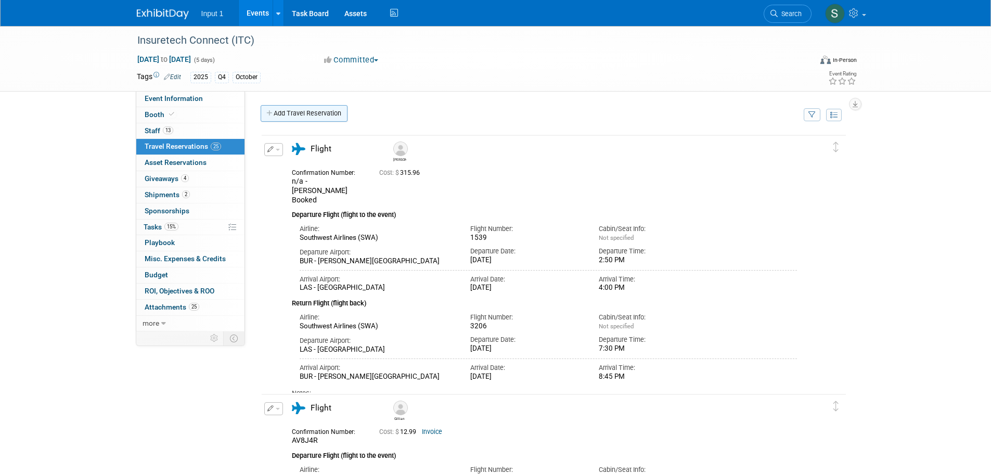
click at [315, 118] on link "Add Travel Reservation" at bounding box center [304, 113] width 87 height 17
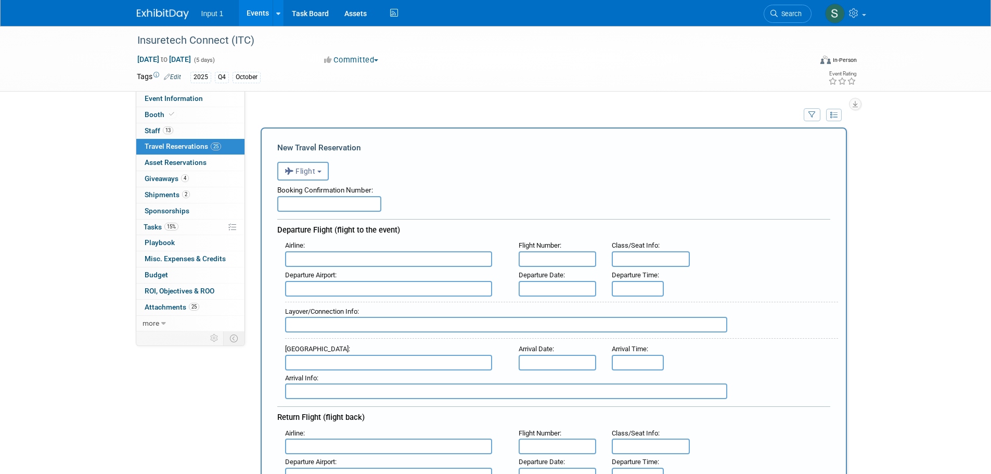
click at [303, 207] on input "text" at bounding box center [329, 204] width 104 height 16
type input "Todd G booked"
type input "JSX"
type input "XE108"
click at [362, 296] on input "text" at bounding box center [388, 289] width 207 height 16
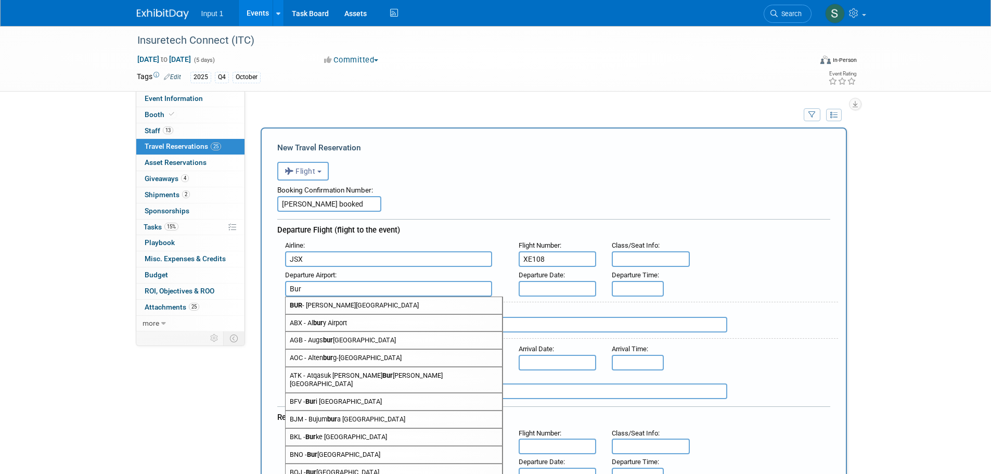
click at [350, 307] on span "BUR - Bob Hope Airport" at bounding box center [394, 305] width 216 height 17
type input "BUR - Bob Hope Airport"
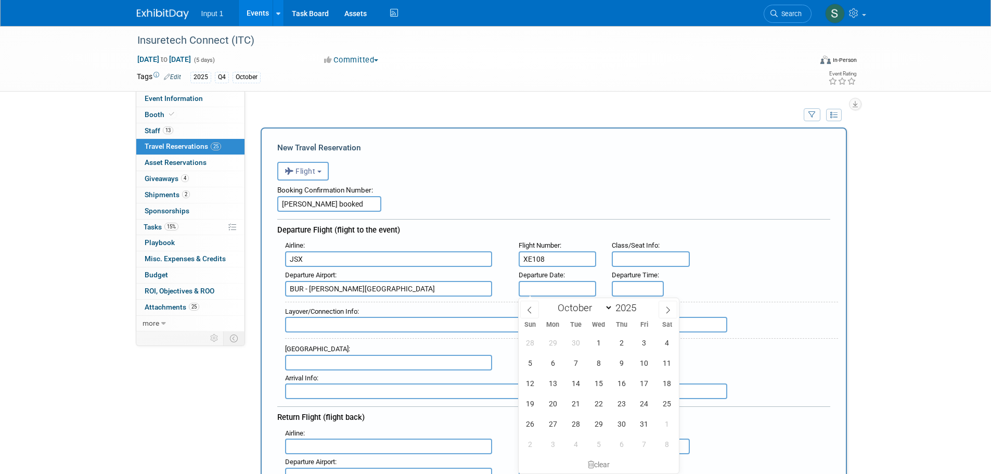
click at [545, 287] on input "text" at bounding box center [558, 289] width 78 height 16
click at [578, 384] on span "14" at bounding box center [576, 383] width 20 height 20
type input "Oct 14, 2025"
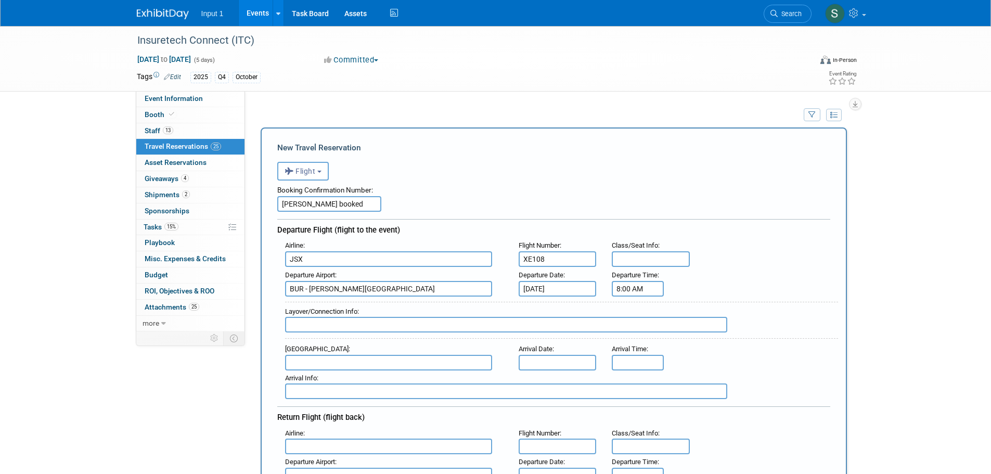
click at [627, 290] on input "8:00 AM" at bounding box center [638, 289] width 52 height 16
click at [639, 334] on span "08" at bounding box center [637, 336] width 20 height 19
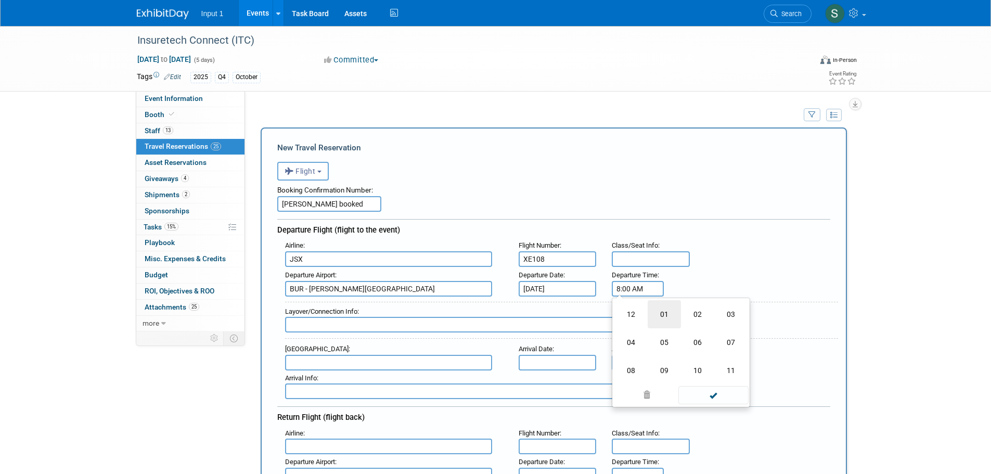
click at [671, 306] on td "01" at bounding box center [664, 314] width 33 height 28
click at [726, 334] on button "AM" at bounding box center [727, 336] width 19 height 18
click at [686, 338] on span "00" at bounding box center [685, 336] width 20 height 19
click at [696, 371] on td "50" at bounding box center [697, 370] width 33 height 28
type input "1:50 PM"
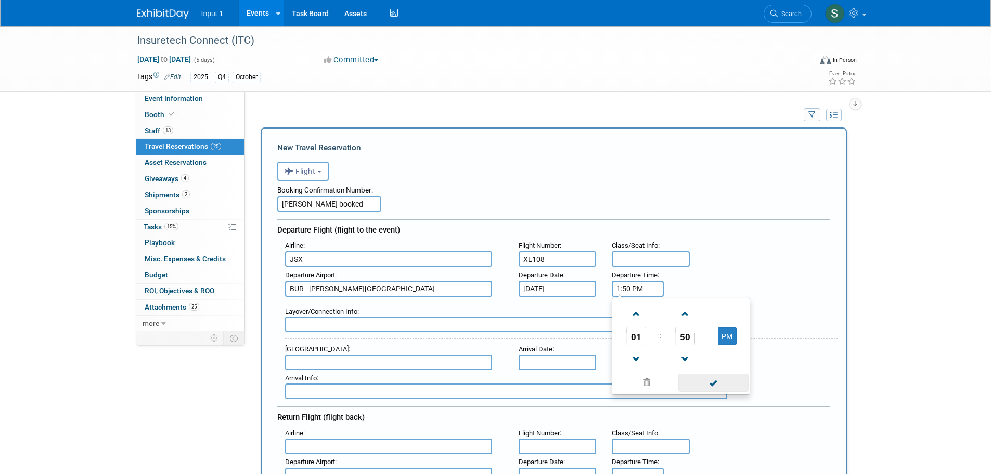
click at [706, 385] on span at bounding box center [714, 383] width 70 height 18
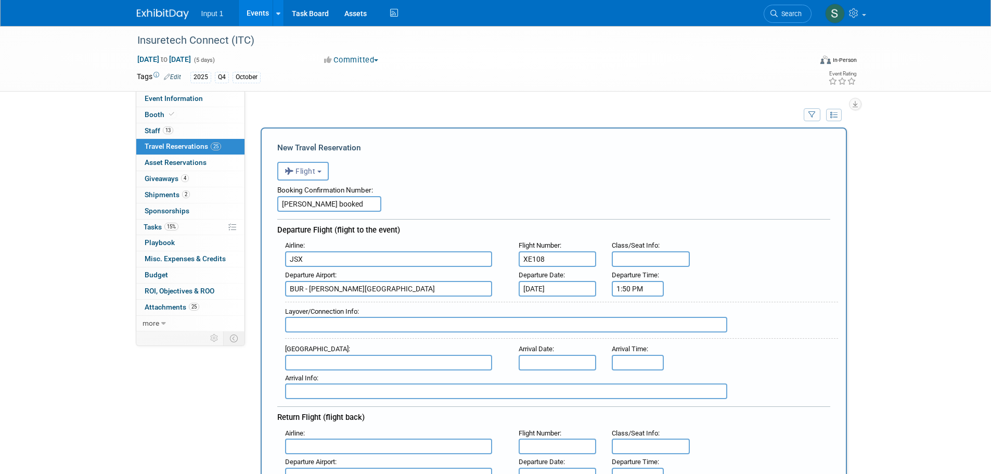
click at [337, 366] on input "text" at bounding box center [388, 363] width 207 height 16
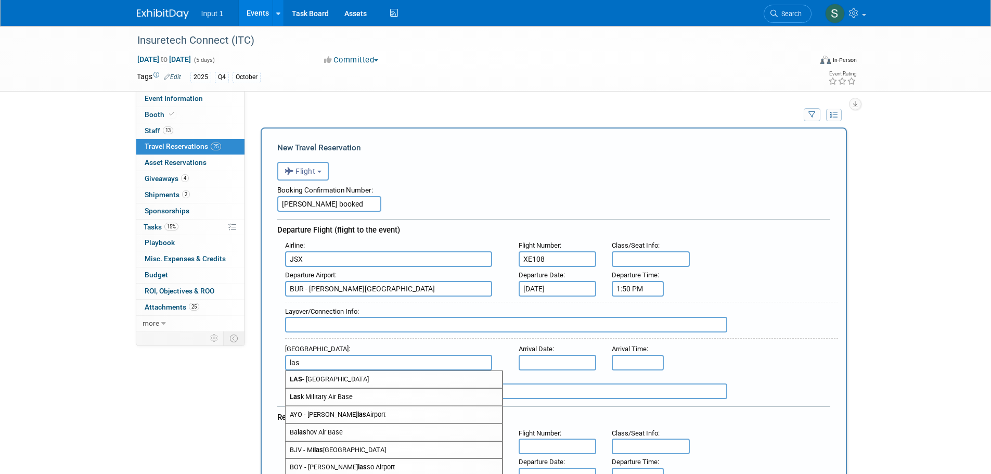
click at [336, 380] on span "LAS - McCarran International Airport" at bounding box center [394, 379] width 216 height 17
type input "LAS - McCarran International Airport"
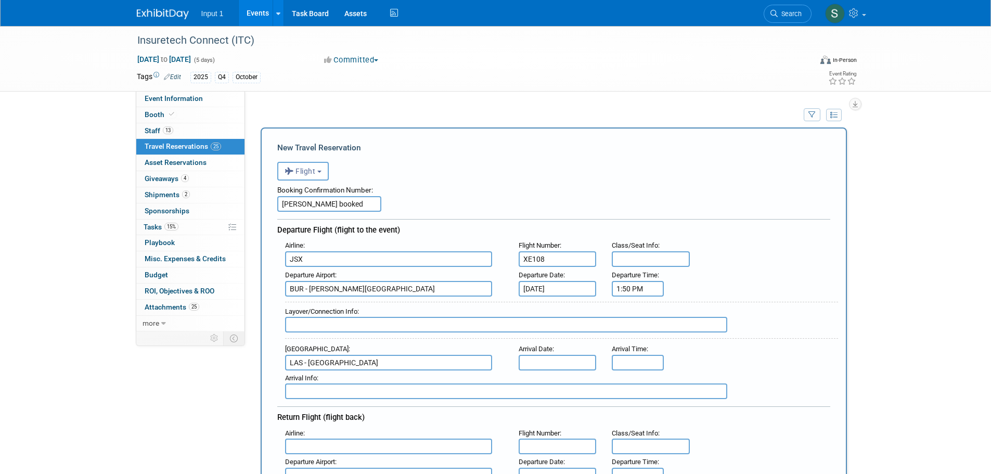
click at [527, 364] on input "text" at bounding box center [558, 363] width 78 height 16
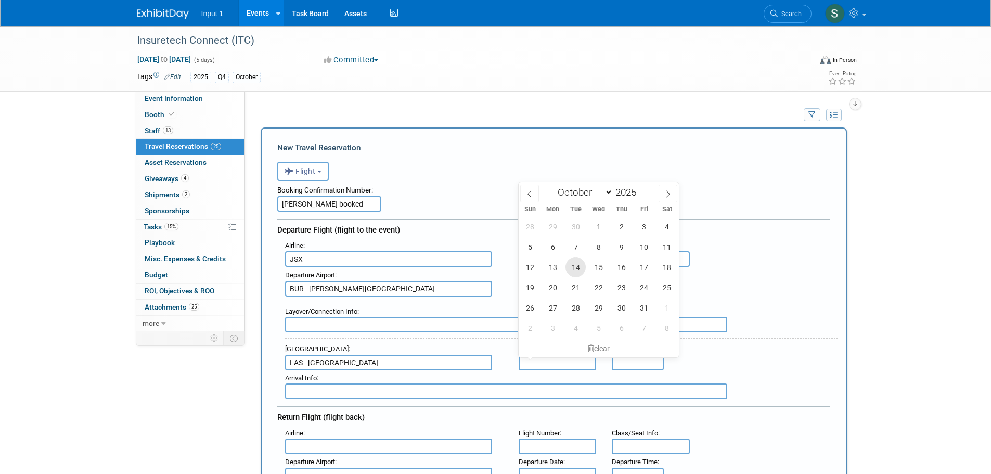
click at [577, 266] on span "14" at bounding box center [576, 267] width 20 height 20
type input "Oct 14, 2025"
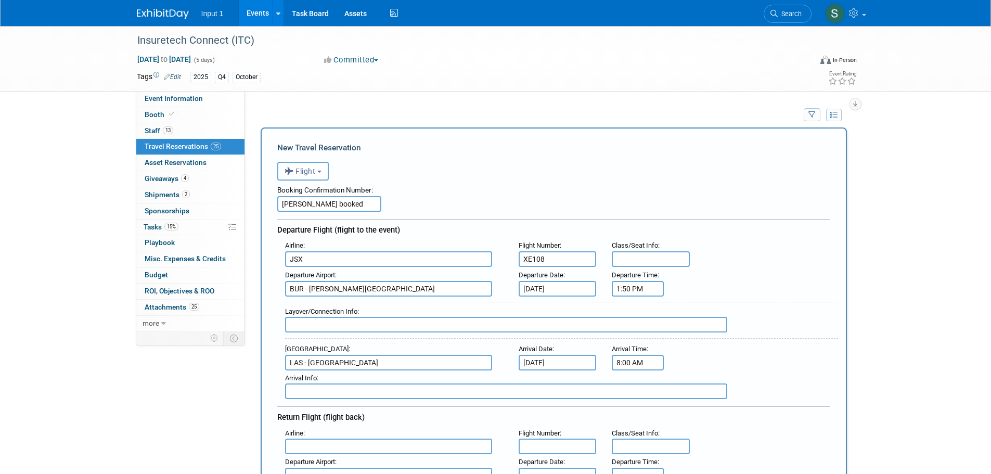
click at [632, 360] on input "8:00 AM" at bounding box center [638, 363] width 52 height 16
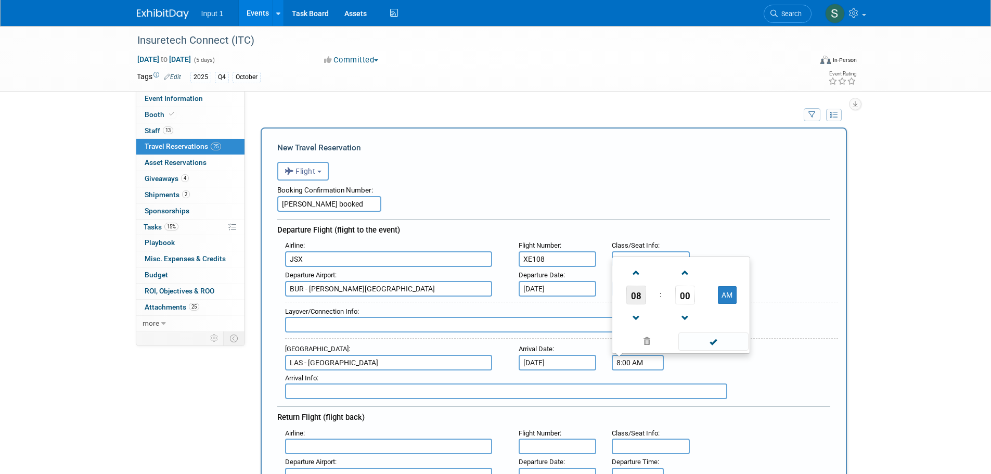
click at [640, 300] on span "08" at bounding box center [637, 295] width 20 height 19
click at [730, 259] on td "03" at bounding box center [730, 261] width 33 height 28
click at [731, 300] on button "AM" at bounding box center [727, 295] width 19 height 18
type input "3:00 PM"
click at [718, 339] on span at bounding box center [714, 342] width 70 height 18
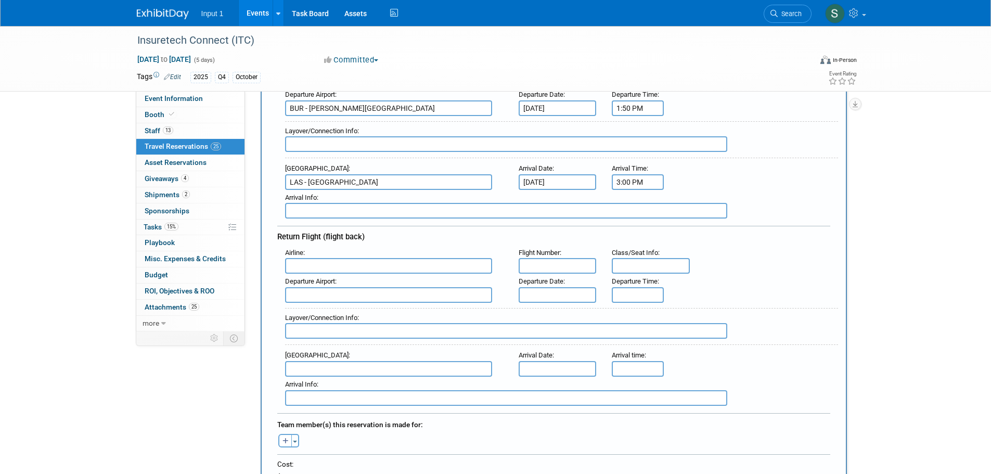
scroll to position [208, 0]
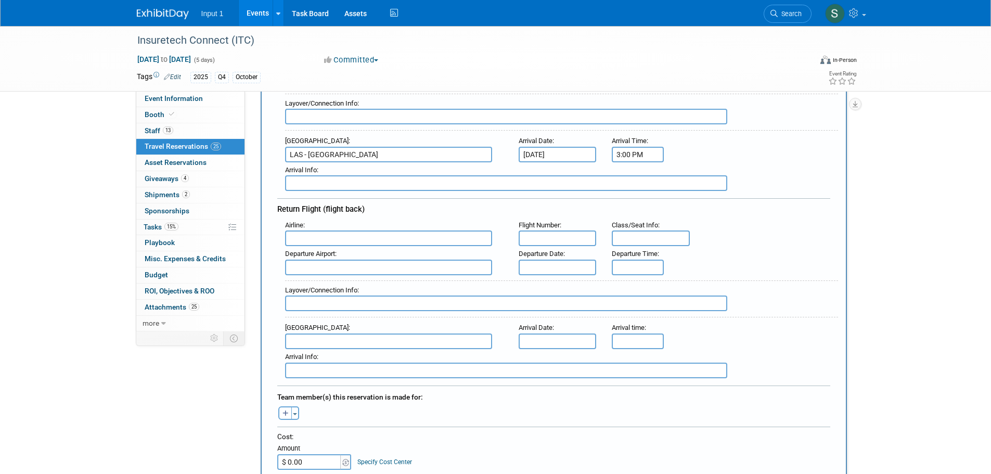
click at [348, 238] on input "text" at bounding box center [388, 239] width 207 height 16
type input "j"
type input "JSX"
type input "XE111"
click at [311, 273] on input "text" at bounding box center [388, 268] width 207 height 16
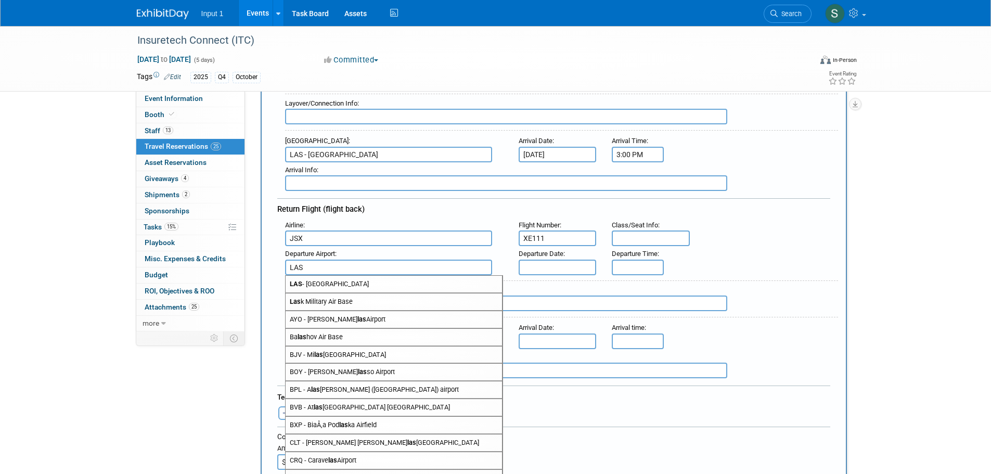
click at [314, 279] on span "LAS - McCarran International Airport" at bounding box center [394, 284] width 216 height 17
type input "LAS - McCarran International Airport"
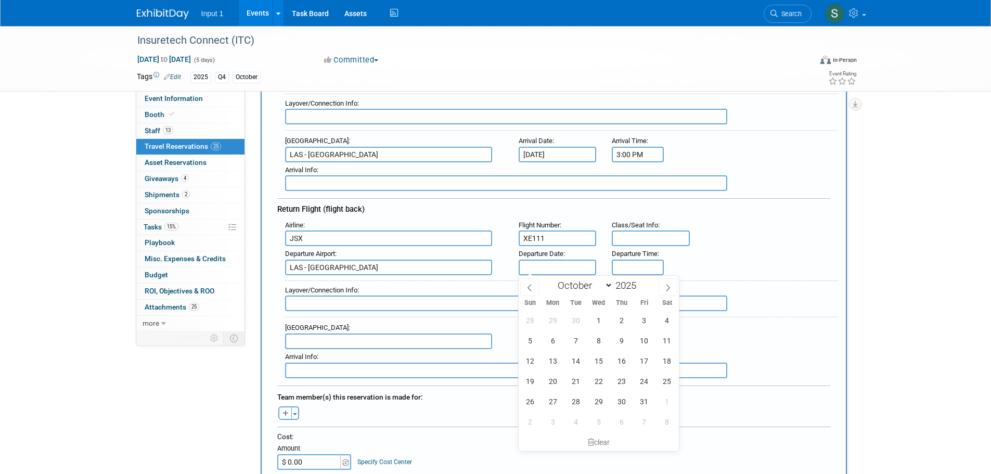
click at [533, 260] on input "text" at bounding box center [558, 268] width 78 height 16
click at [619, 357] on span "16" at bounding box center [621, 361] width 20 height 20
type input "Oct 16, 2025"
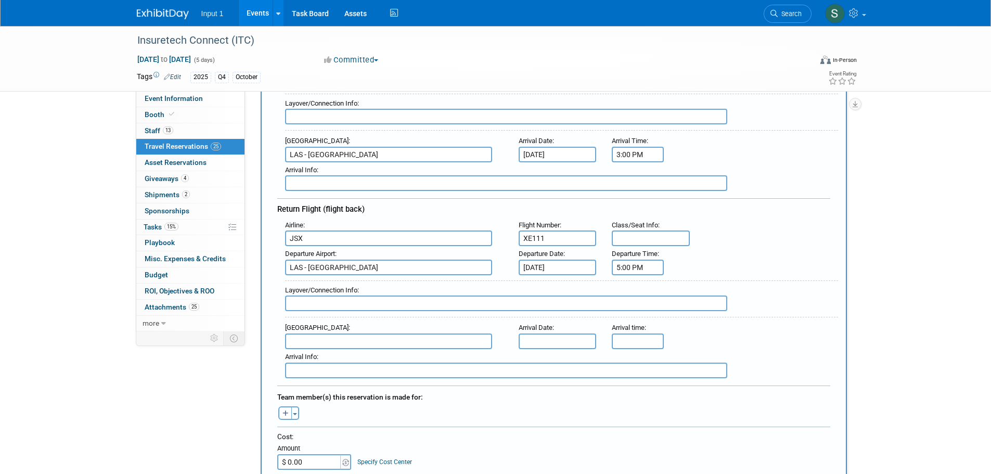
click at [629, 272] on input "5:00 PM" at bounding box center [638, 268] width 52 height 16
click at [690, 317] on span "00" at bounding box center [685, 314] width 20 height 19
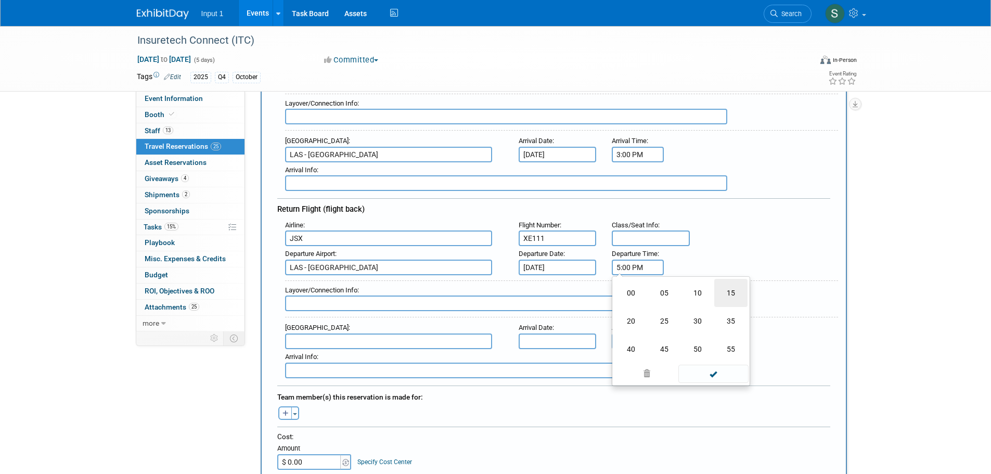
click at [734, 291] on td "15" at bounding box center [730, 293] width 33 height 28
type input "5:15 PM"
click at [705, 360] on span at bounding box center [714, 361] width 70 height 18
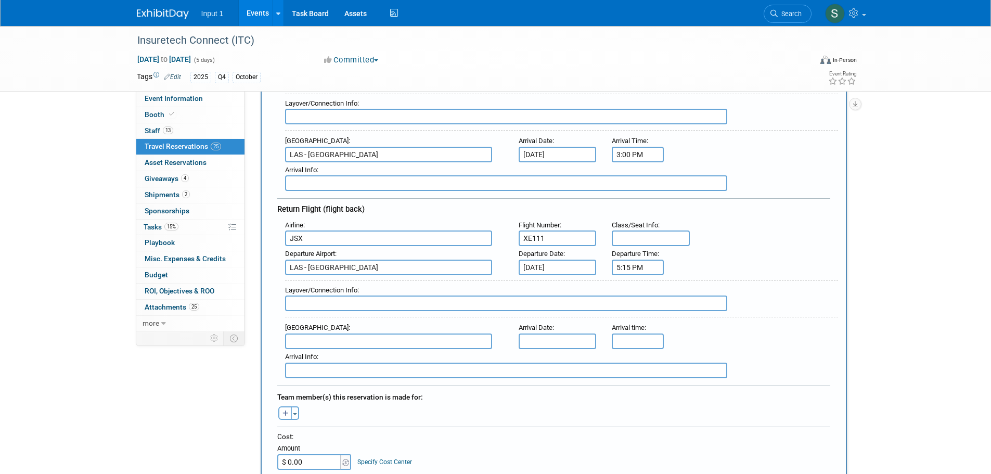
click at [307, 346] on input "text" at bounding box center [388, 342] width 207 height 16
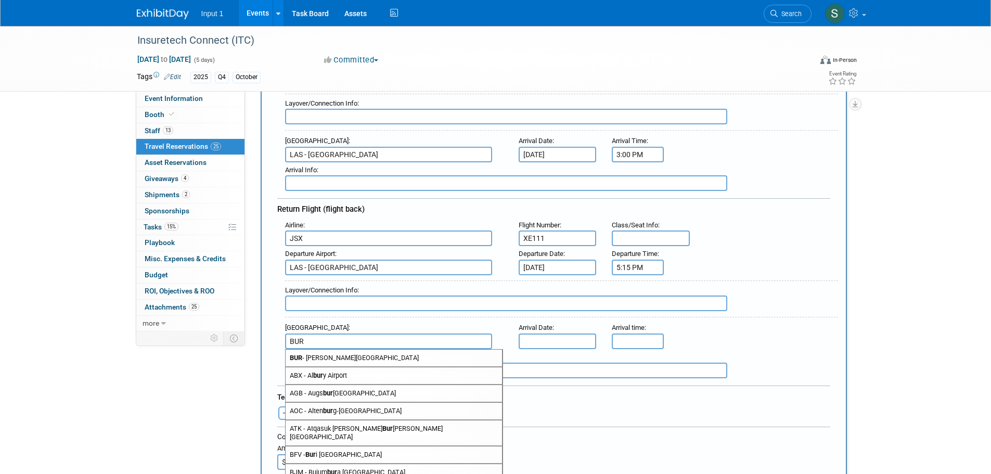
drag, startPoint x: 304, startPoint y: 352, endPoint x: 337, endPoint y: 359, distance: 33.0
click at [305, 352] on span "BUR - Bob Hope Airport" at bounding box center [394, 358] width 216 height 17
type input "BUR - Bob Hope Airport"
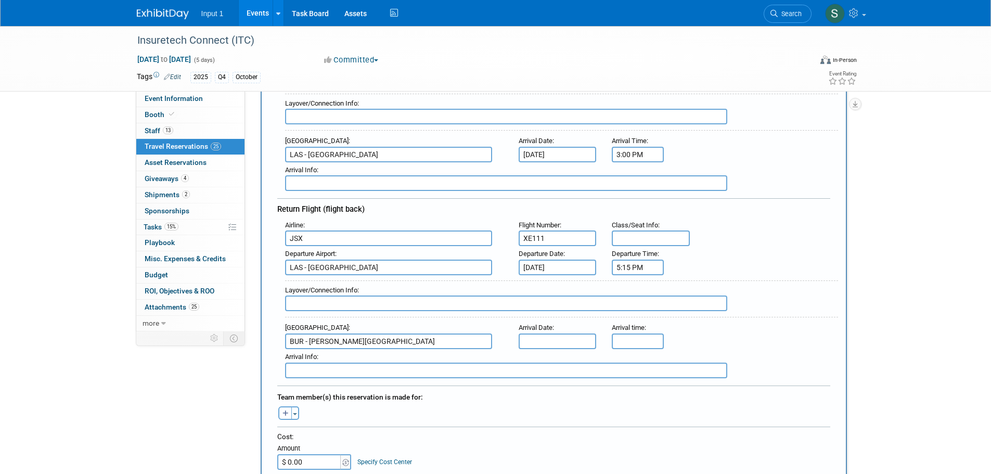
click at [567, 341] on input "text" at bounding box center [558, 342] width 78 height 16
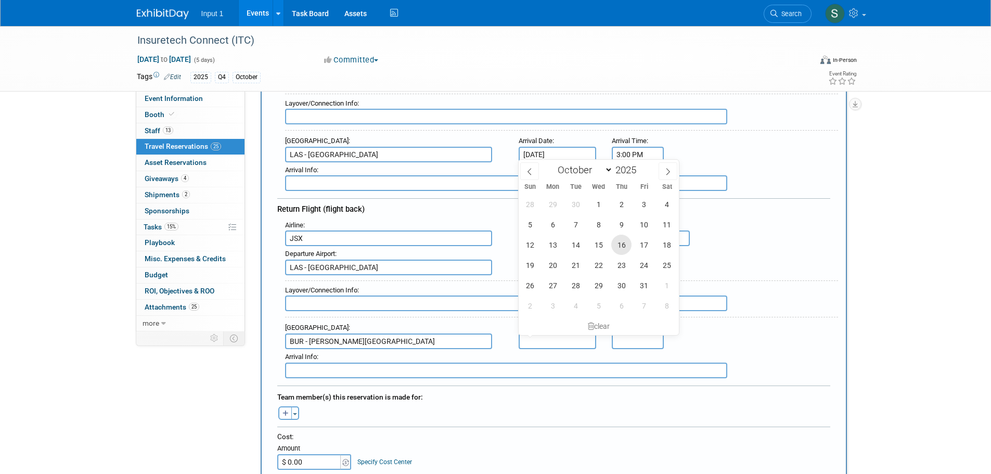
click at [621, 246] on span "16" at bounding box center [621, 245] width 20 height 20
type input "Oct 16, 2025"
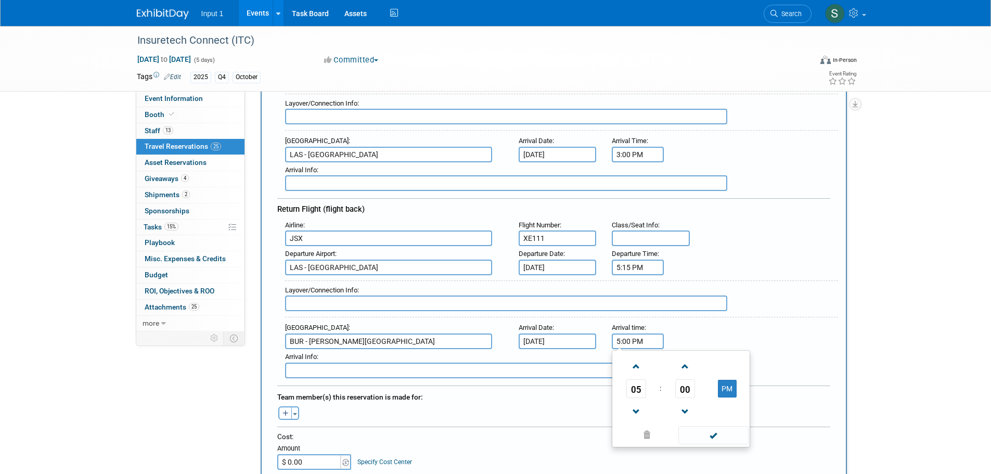
click at [626, 338] on input "5:00 PM" at bounding box center [638, 342] width 52 height 16
click at [637, 367] on span at bounding box center [636, 367] width 18 height 18
click at [683, 386] on span "00" at bounding box center [685, 388] width 20 height 19
click at [663, 390] on td "25" at bounding box center [664, 395] width 33 height 28
type input "6:25 PM"
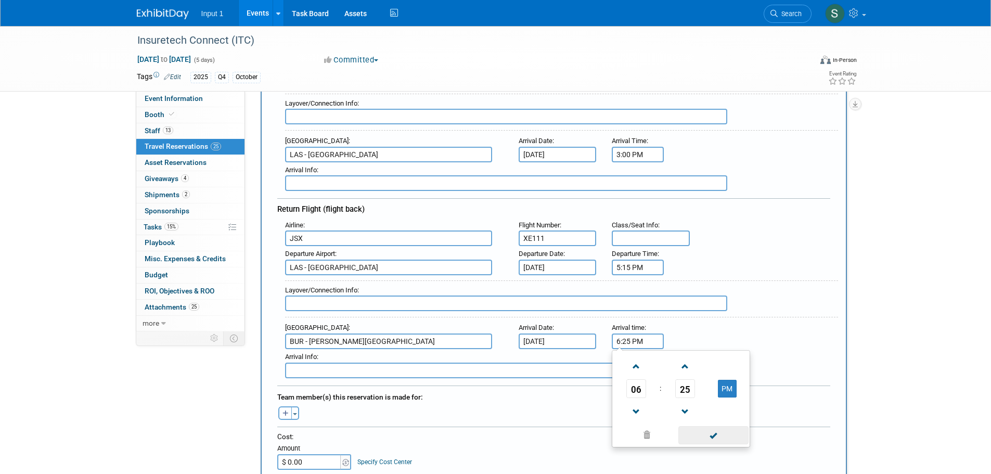
click at [712, 436] on span at bounding box center [714, 435] width 70 height 18
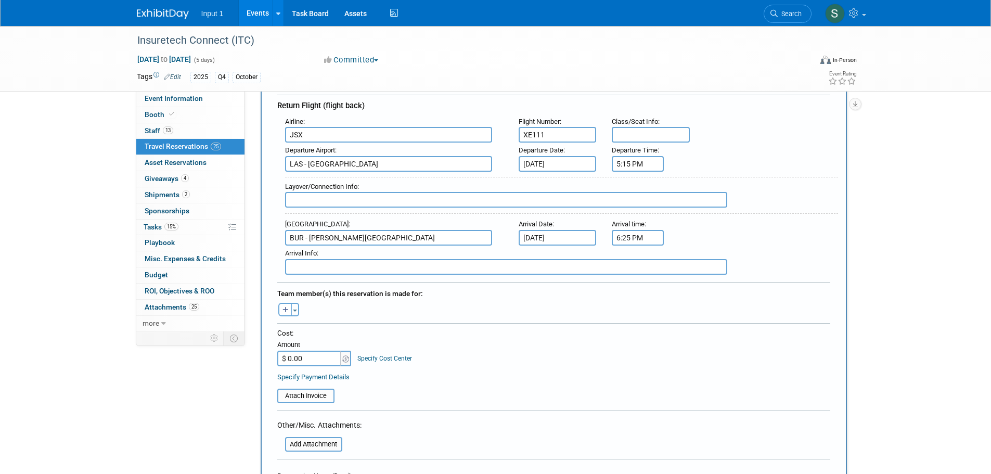
scroll to position [312, 0]
click at [295, 311] on button "Toggle Dropdown" at bounding box center [295, 309] width 8 height 14
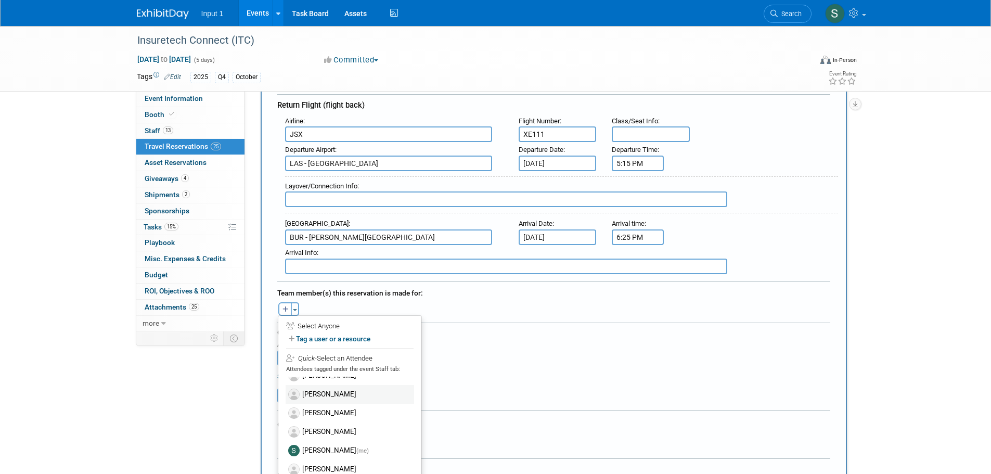
scroll to position [105, 0]
click at [337, 466] on label "Todd Greenbaum" at bounding box center [350, 468] width 129 height 19
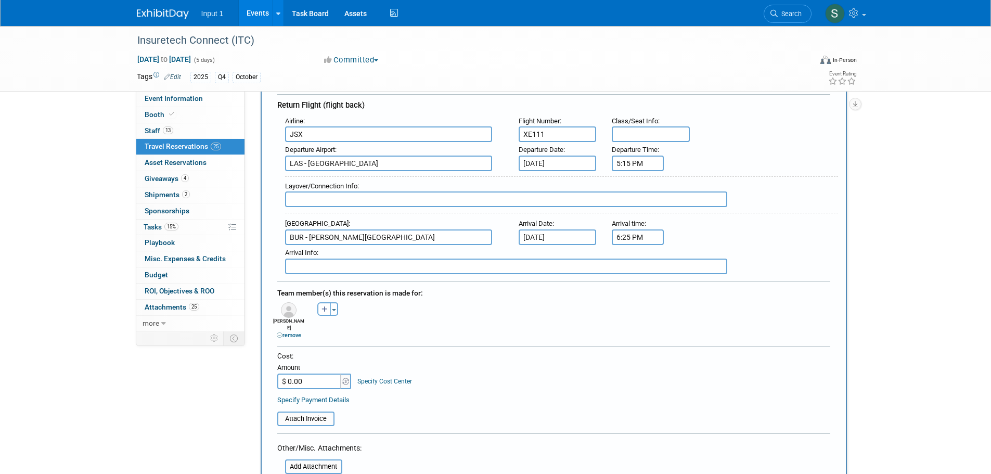
click at [488, 338] on form "<i class="fas fa-plane" style="padding: 6px 4px 6px 1px;"></i> Flight <i class=…" at bounding box center [553, 224] width 553 height 761
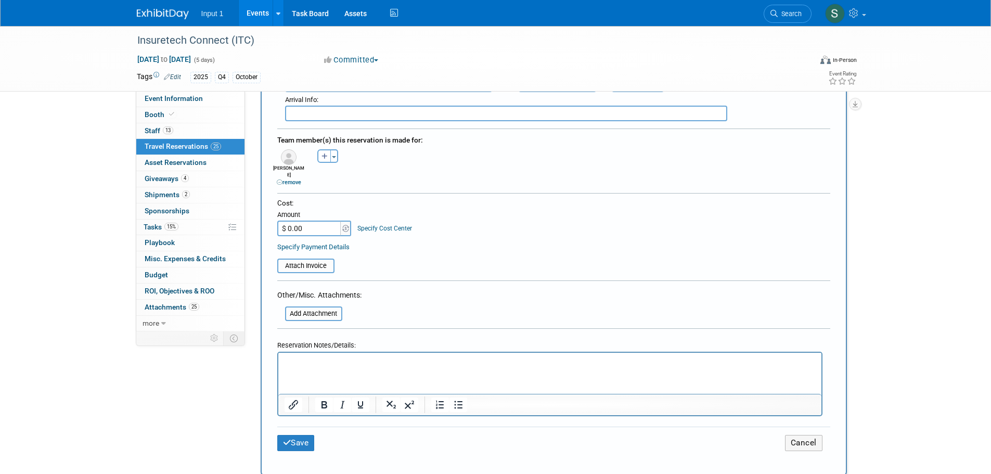
scroll to position [468, 0]
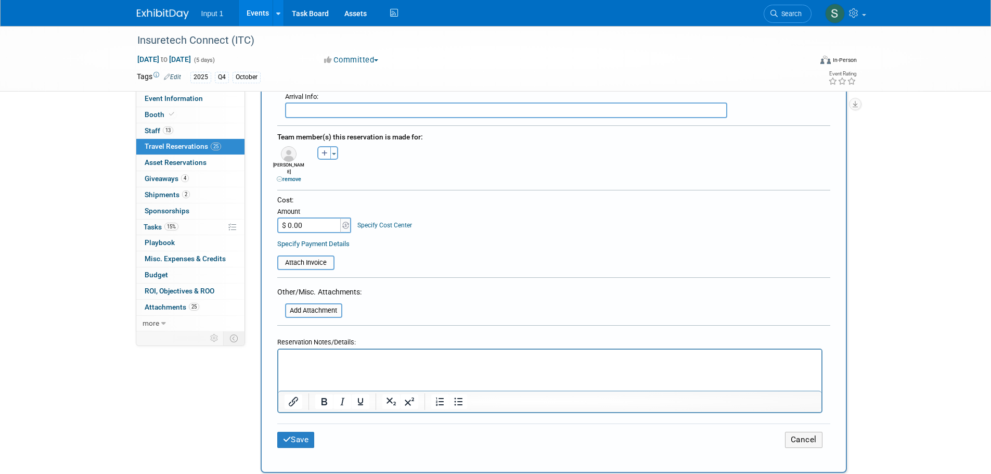
click at [340, 364] on html at bounding box center [549, 356] width 543 height 15
click at [383, 357] on p "20250903 - Todd G. booked and shared the info with Susan." at bounding box center [549, 358] width 531 height 11
click at [379, 358] on p "20250903 - Todd G. booked and shared the info with Susan." at bounding box center [549, 358] width 531 height 11
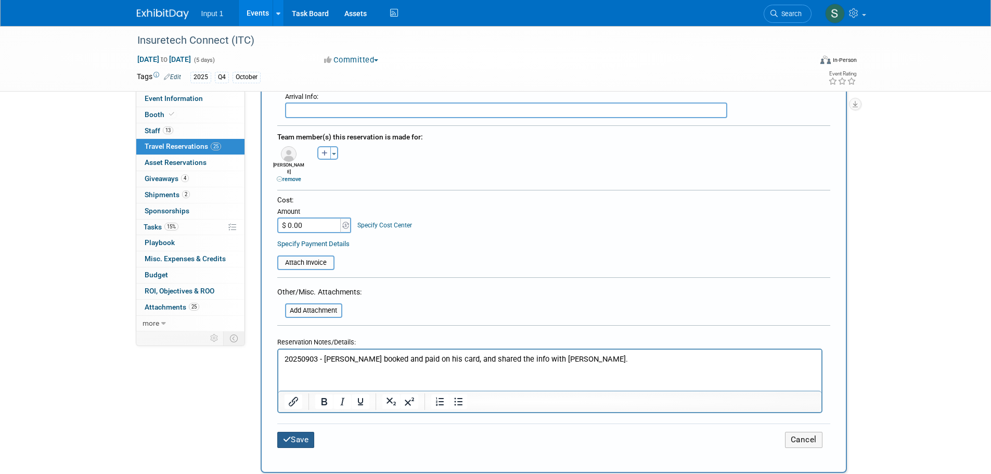
click at [295, 432] on button "Save" at bounding box center [295, 440] width 37 height 16
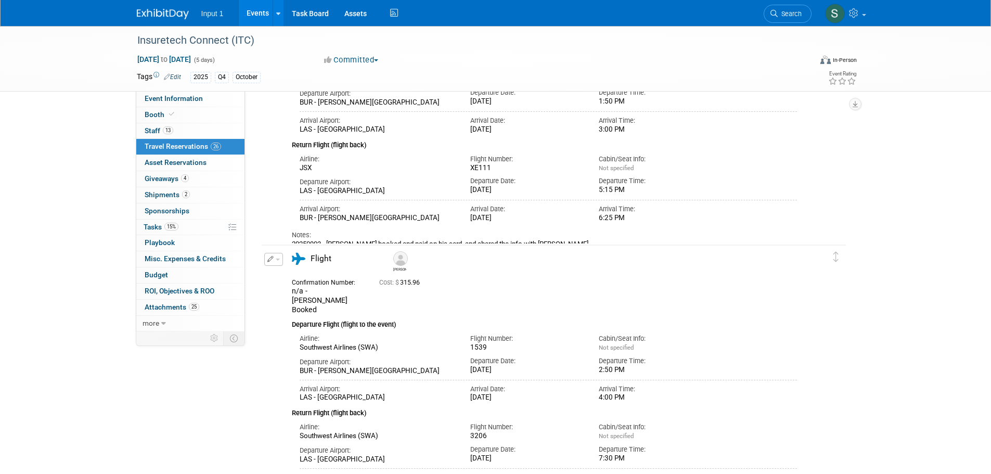
scroll to position [208, 0]
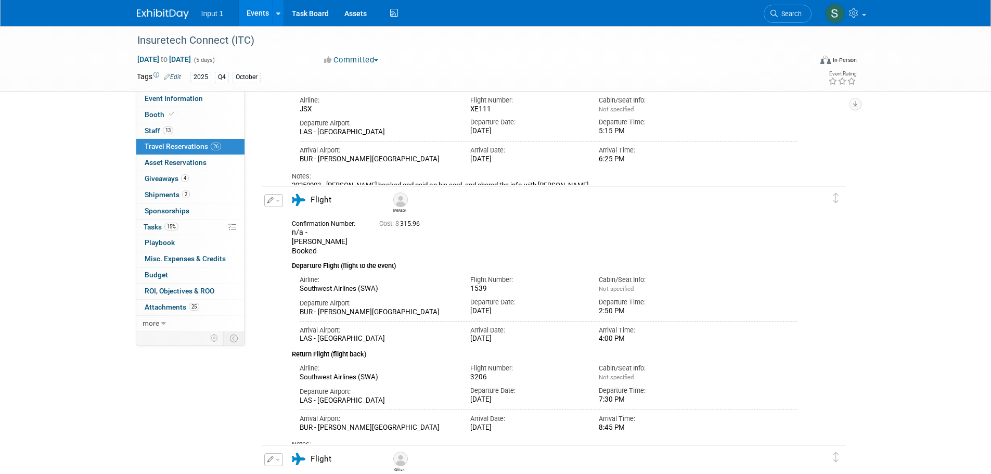
click at [746, 215] on div "Chris" at bounding box center [583, 202] width 391 height 25
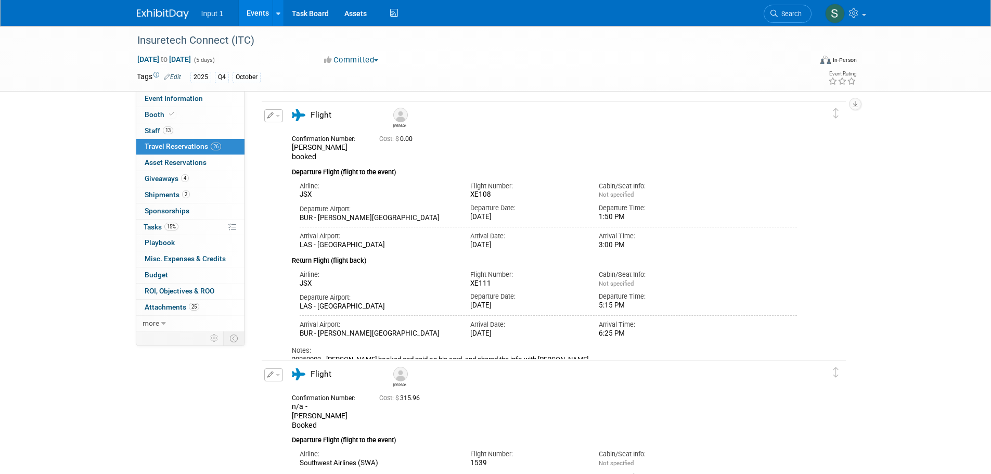
scroll to position [52, 0]
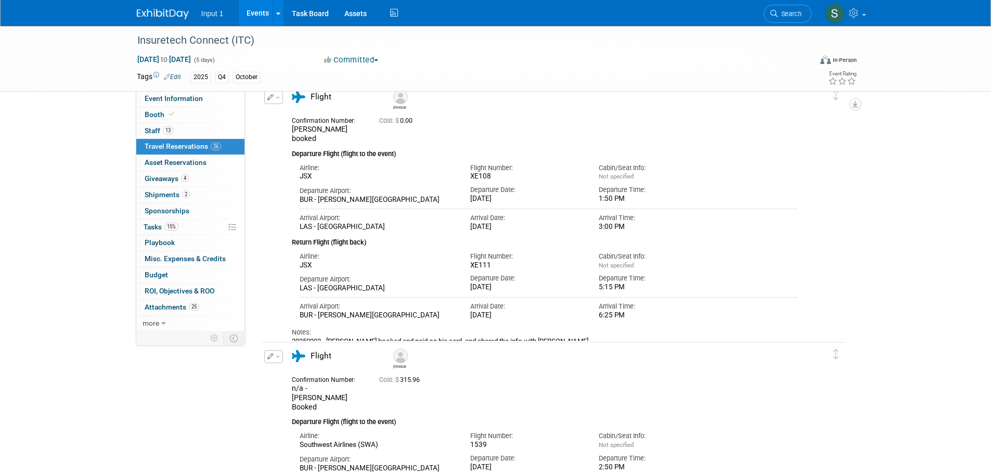
click at [280, 101] on button "button" at bounding box center [273, 97] width 19 height 13
click at [286, 120] on button "Edit Reservation" at bounding box center [309, 115] width 88 height 15
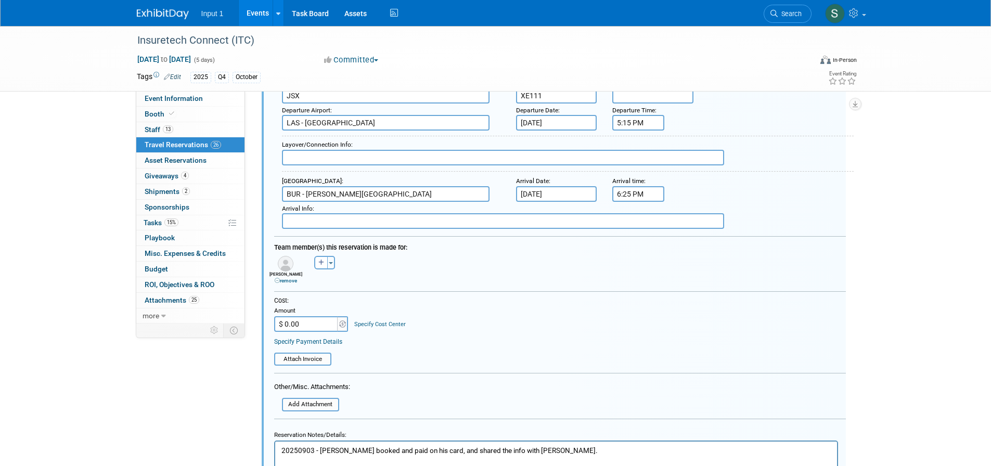
scroll to position [330, 0]
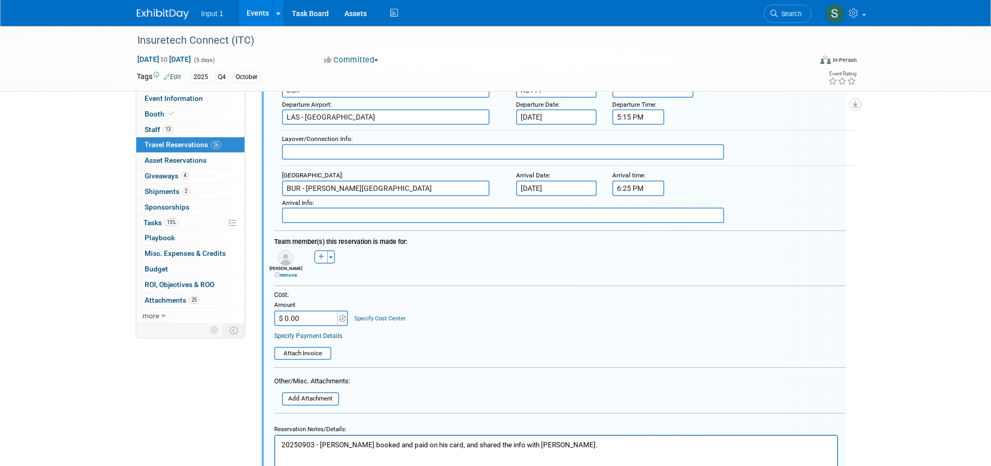
click at [313, 316] on input "$ 0.00" at bounding box center [306, 319] width 65 height 16
type input "$ 518.00"
click at [310, 356] on input "file" at bounding box center [269, 353] width 124 height 11
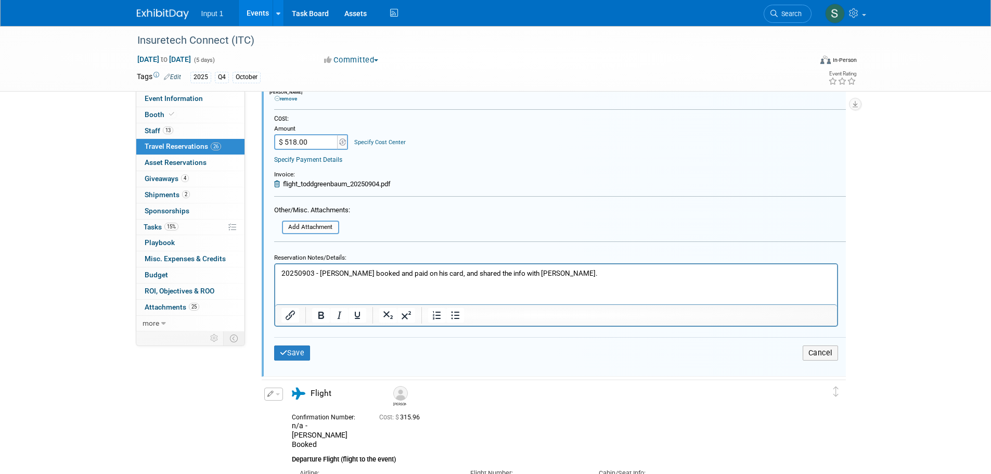
scroll to position [591, 0]
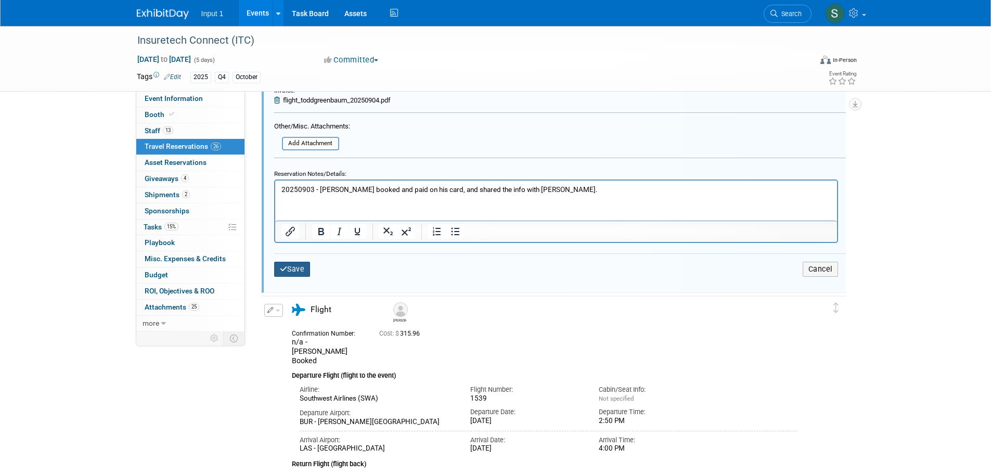
click at [297, 271] on button "Save" at bounding box center [292, 269] width 36 height 15
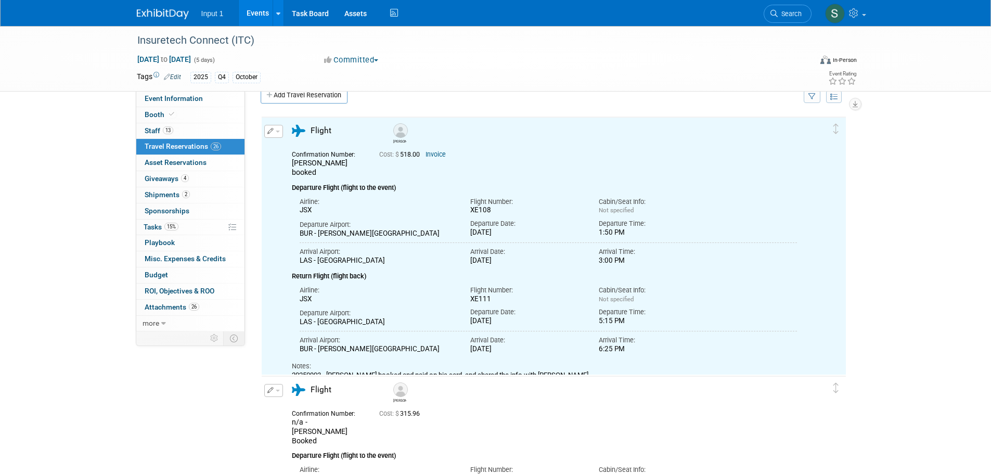
scroll to position [0, 0]
